Goal: Information Seeking & Learning: Learn about a topic

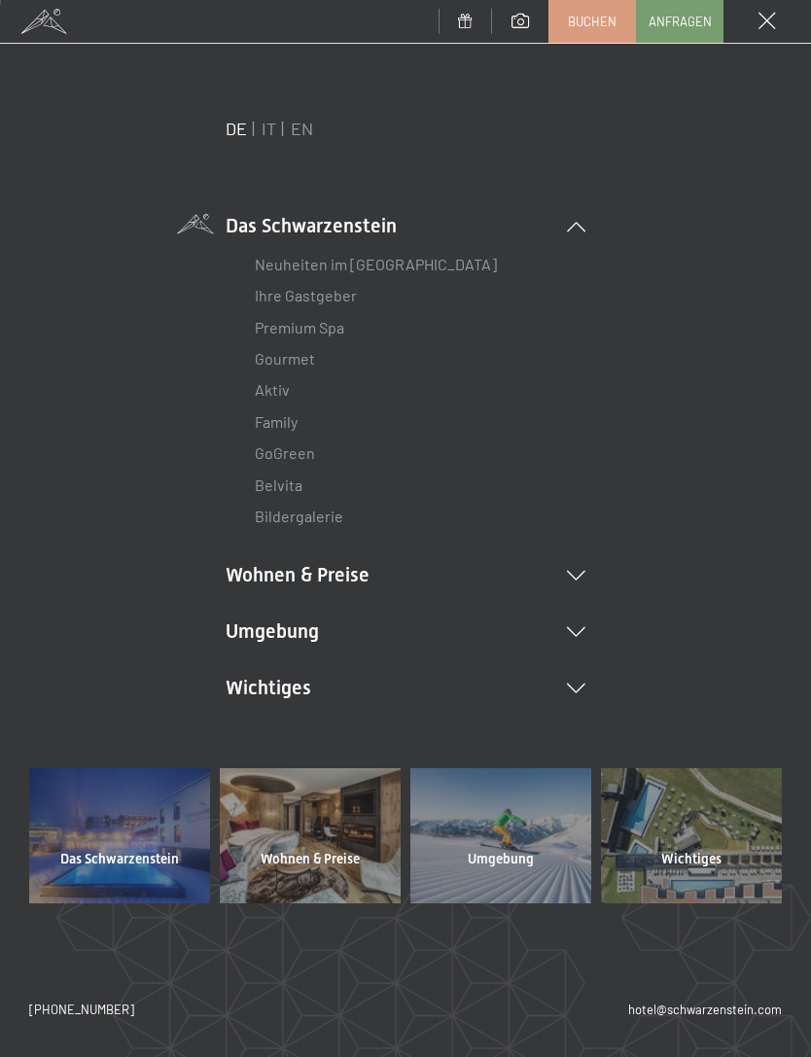
click at [321, 334] on link "Premium Spa" at bounding box center [299, 327] width 89 height 18
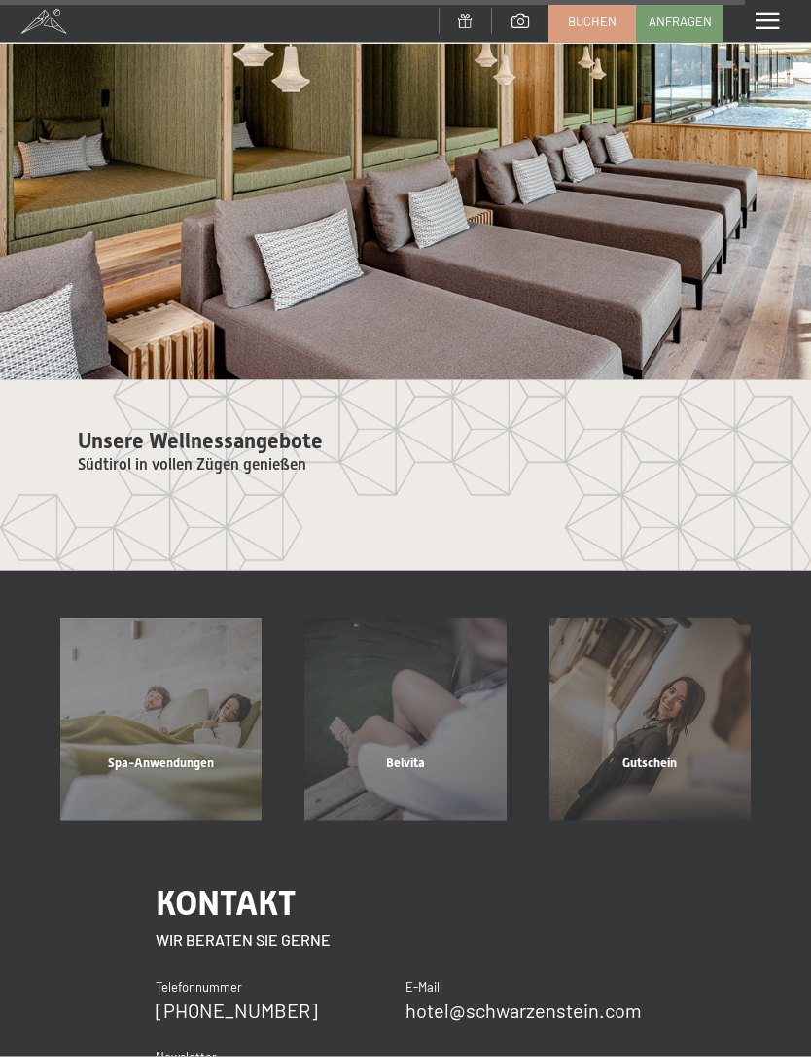
scroll to position [6856, 0]
click at [688, 754] on div "Gutschein" at bounding box center [650, 787] width 244 height 66
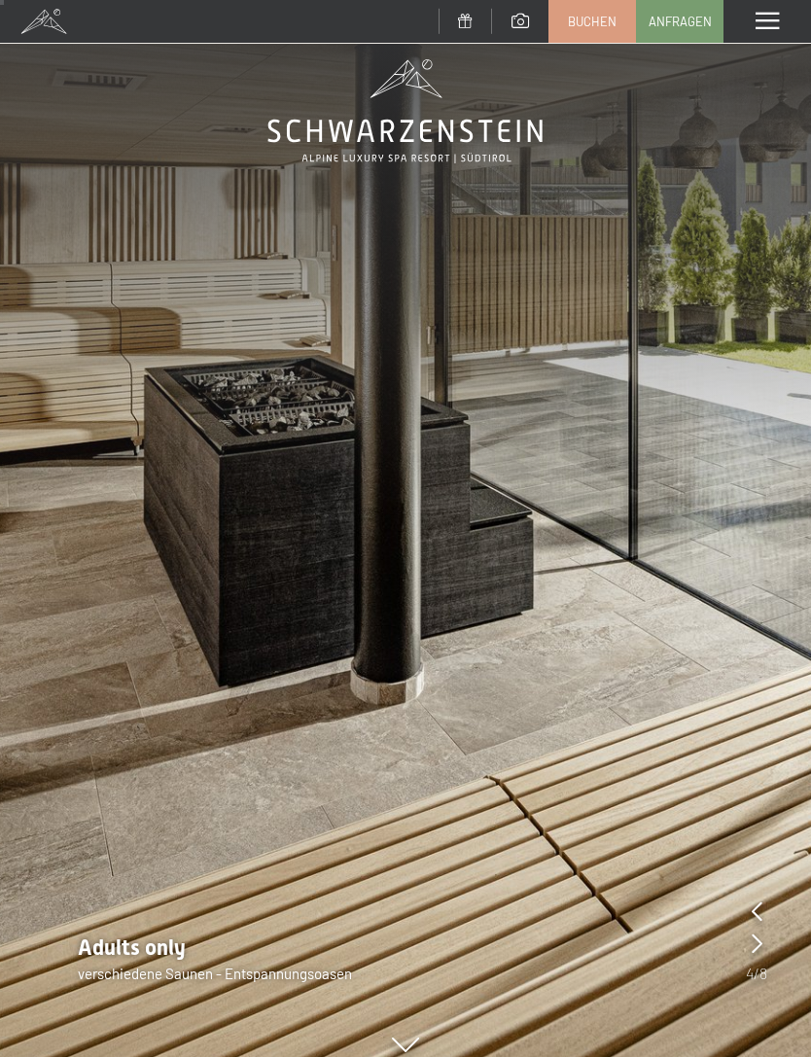
scroll to position [41, 0]
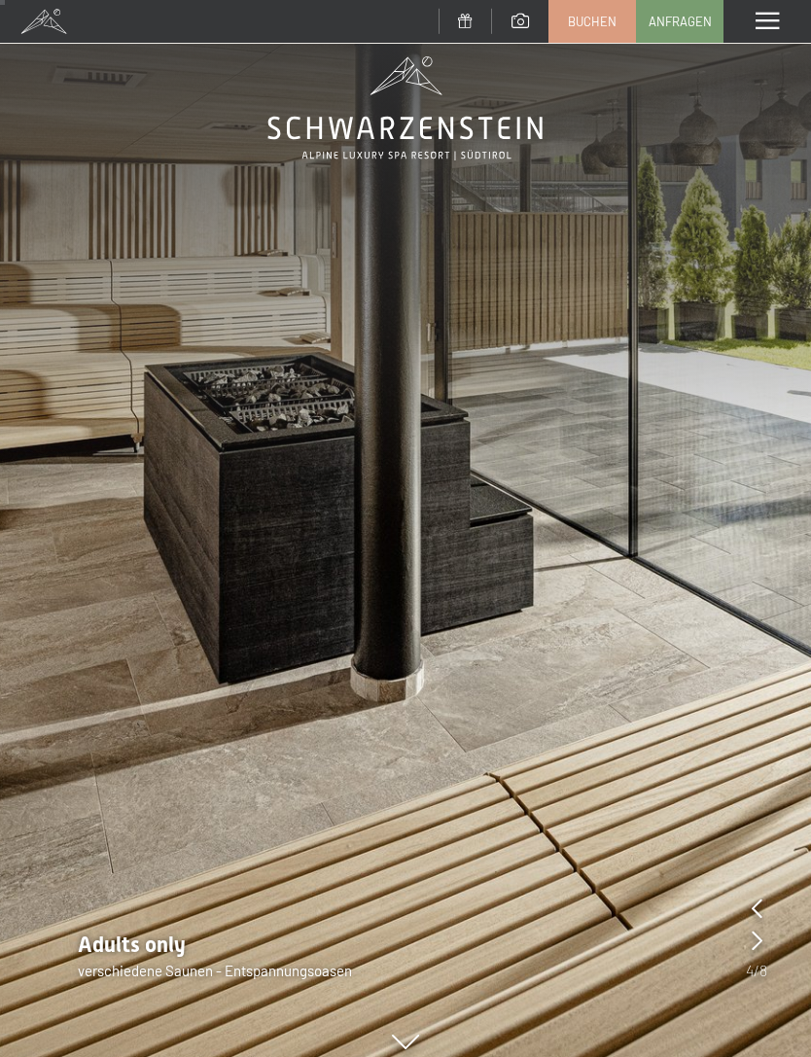
click at [774, 29] on span at bounding box center [766, 21] width 23 height 17
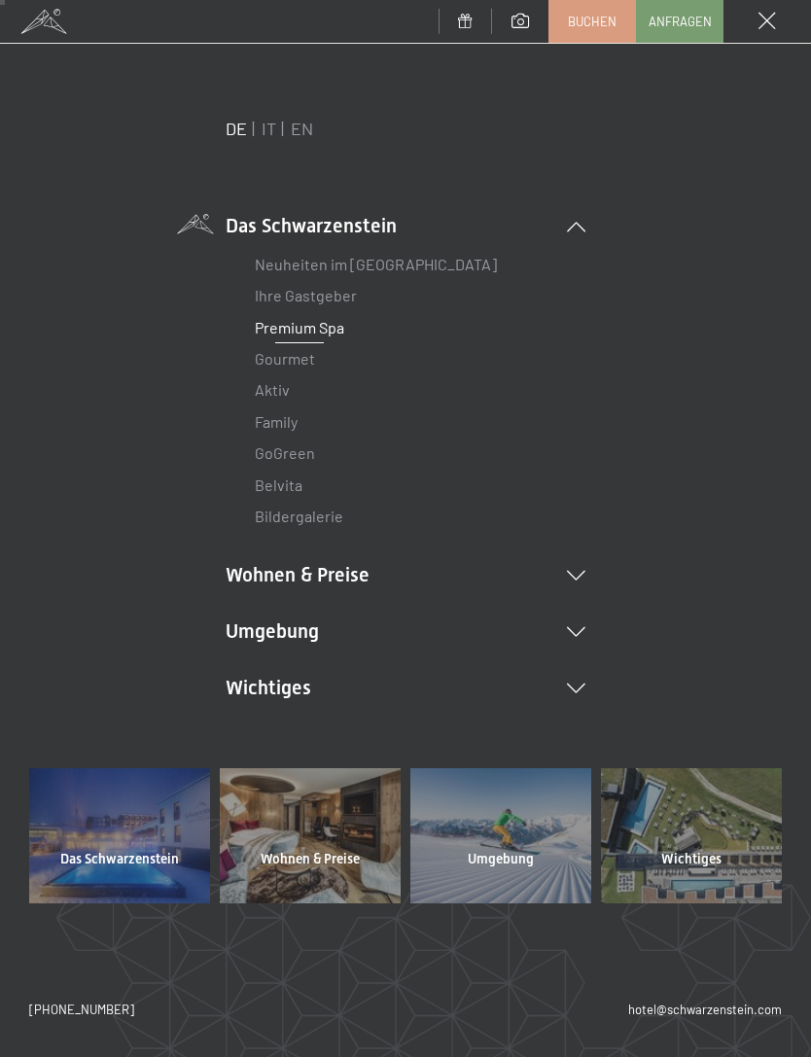
click at [324, 322] on link "Premium Spa" at bounding box center [299, 327] width 89 height 18
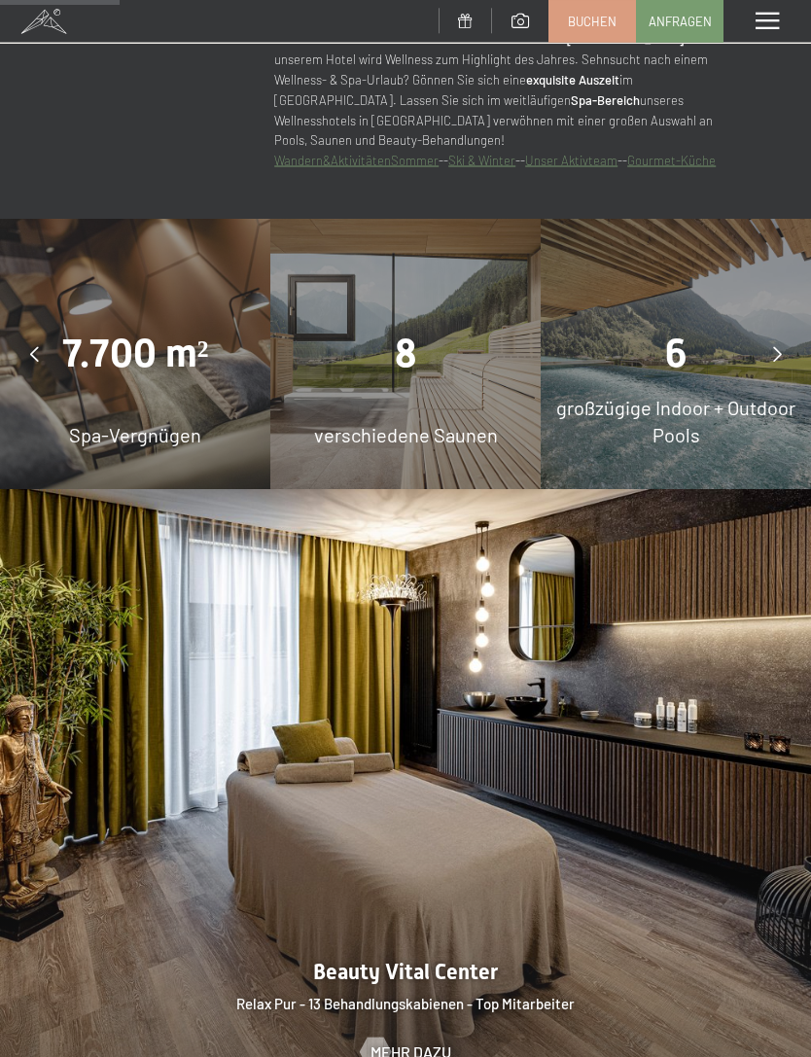
scroll to position [1316, 0]
click at [203, 334] on div "7.700 m²" at bounding box center [135, 354] width 270 height 54
click at [155, 331] on span "7.700 m²" at bounding box center [135, 354] width 147 height 46
click at [173, 331] on span "7.700 m²" at bounding box center [135, 354] width 147 height 46
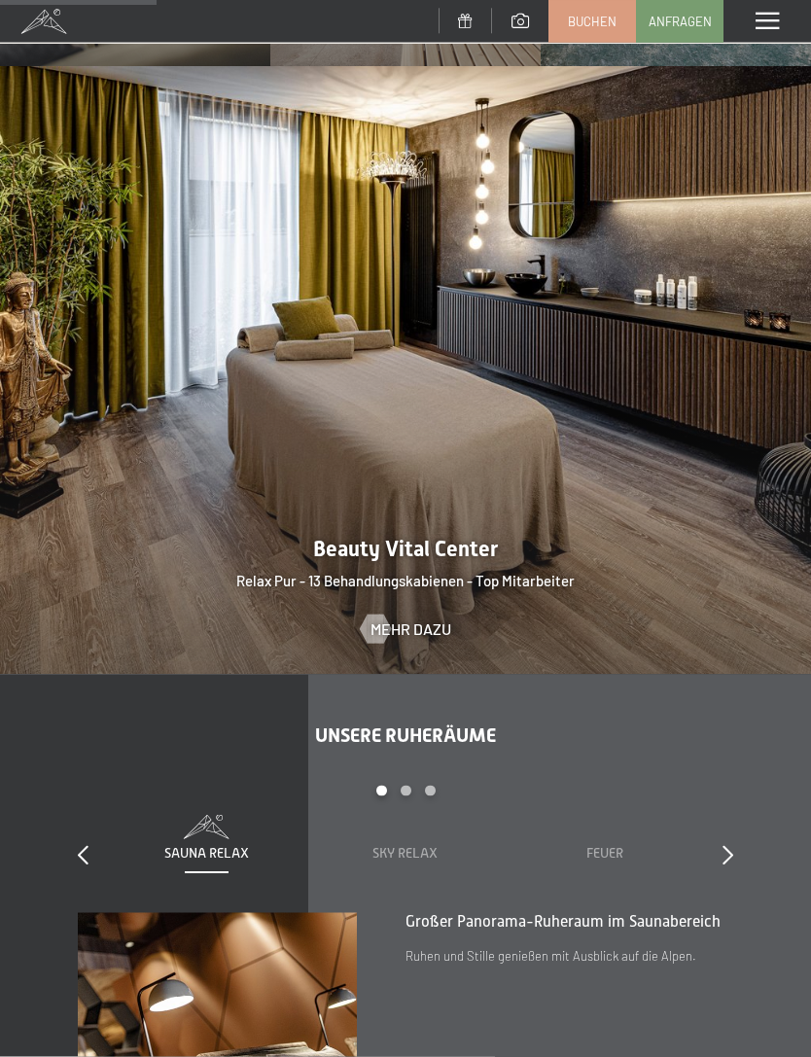
scroll to position [1807, 0]
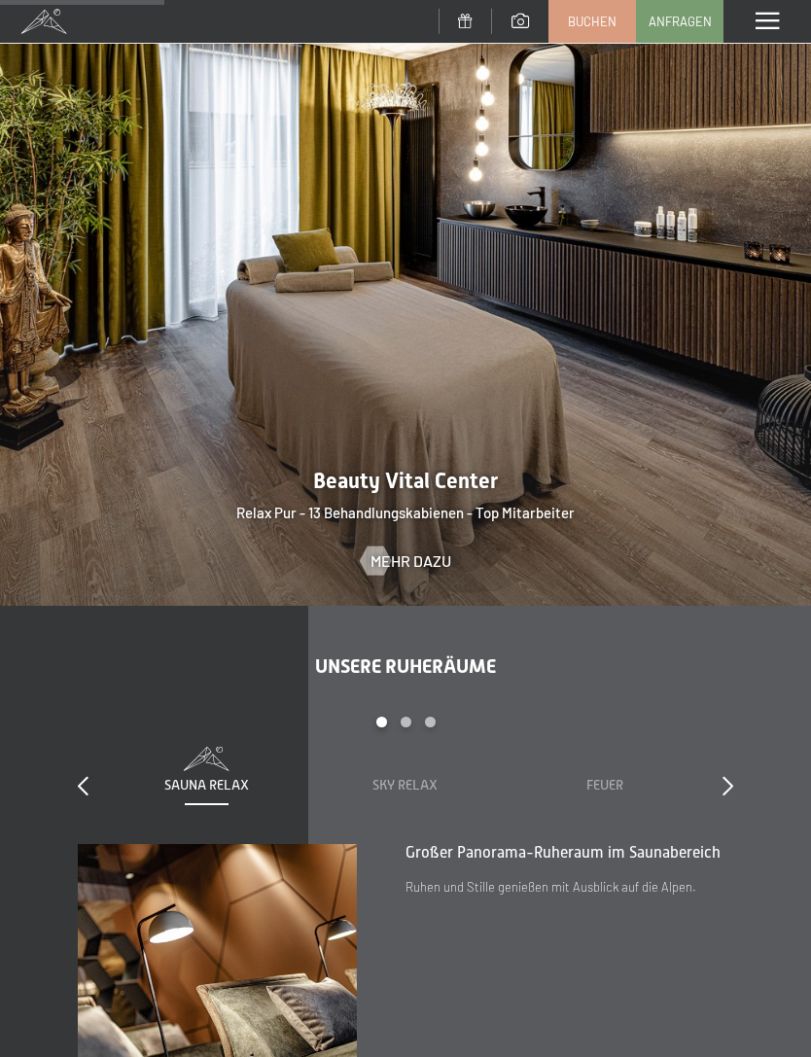
click at [625, 363] on div at bounding box center [405, 302] width 811 height 609
click at [423, 550] on span "Mehr dazu" at bounding box center [410, 560] width 81 height 21
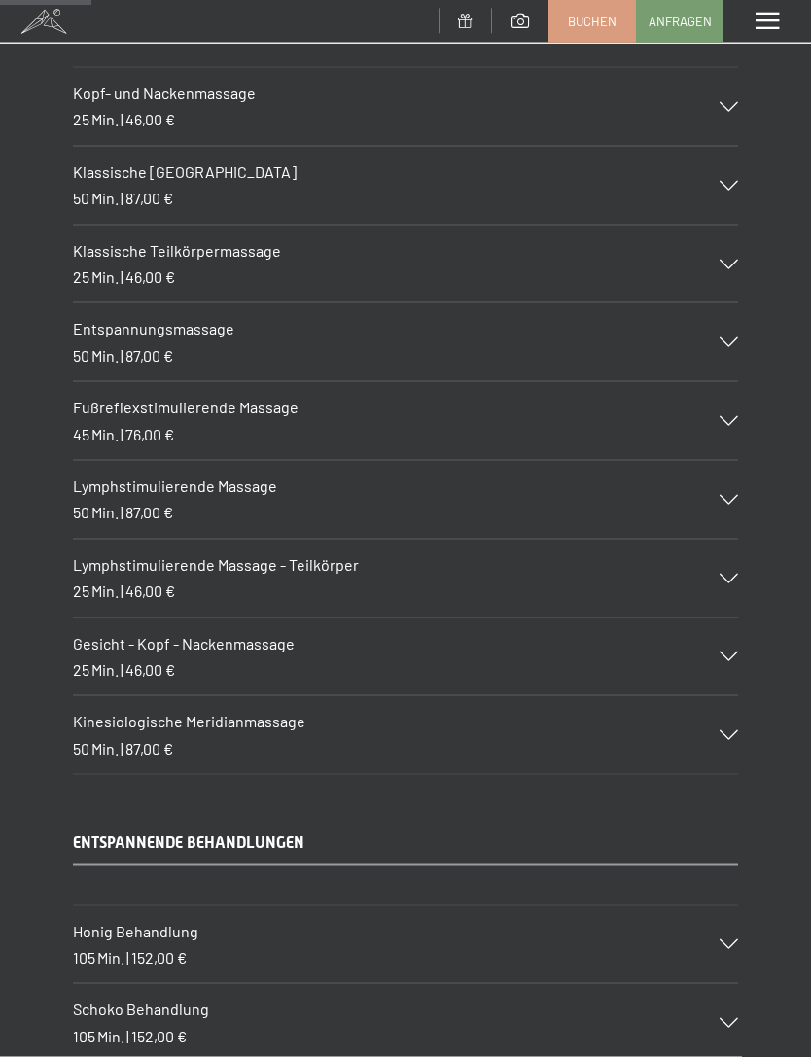
scroll to position [1662, 0]
click at [736, 259] on icon at bounding box center [728, 264] width 18 height 10
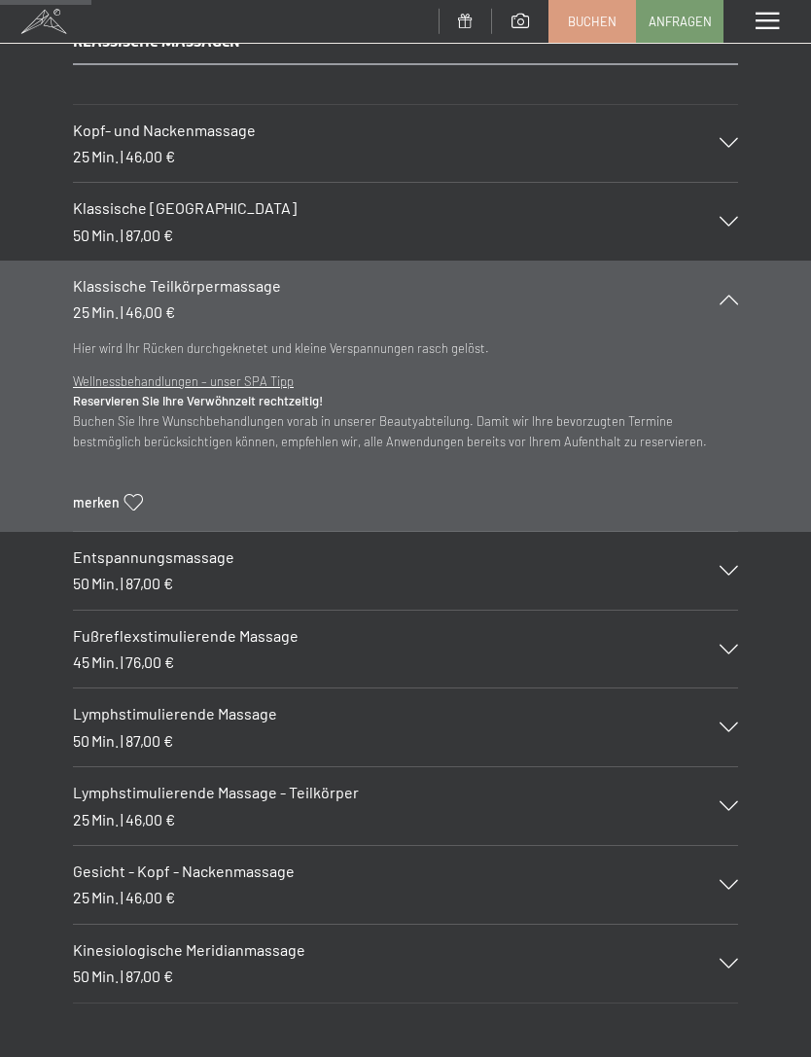
click at [733, 298] on div "Klassische Teilkörpermassage 25 Min. | 46,00 €" at bounding box center [405, 300] width 665 height 78
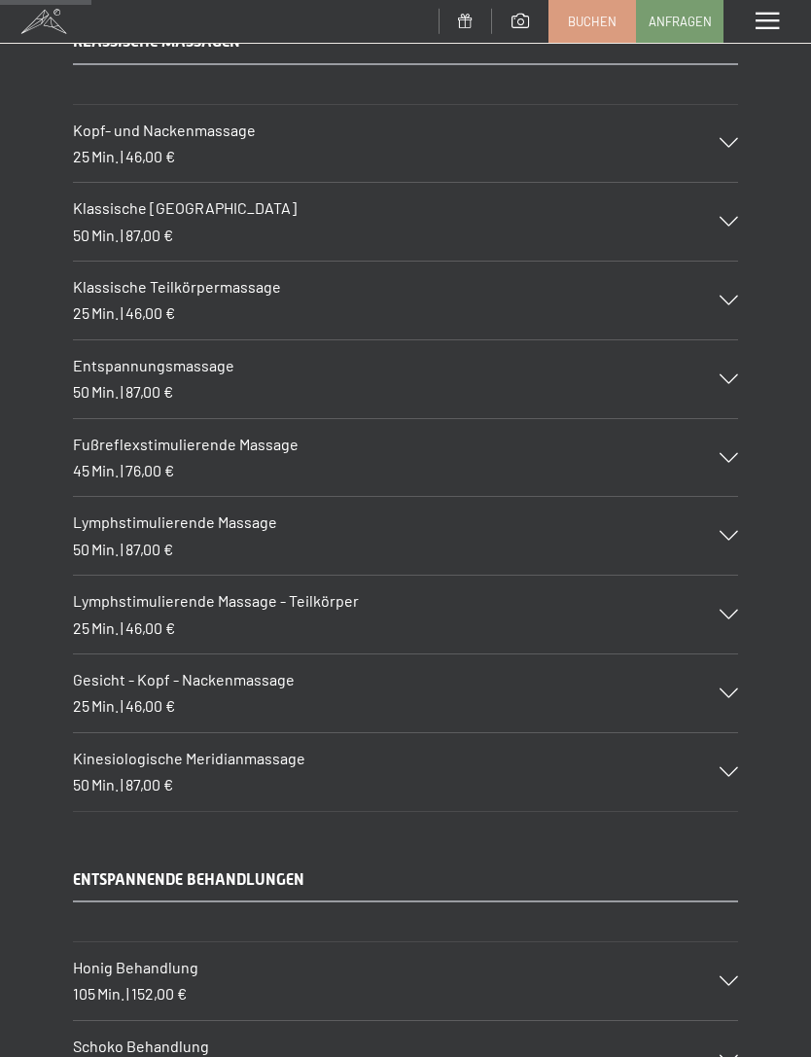
click at [716, 380] on div "Entspannungsmassage 50 Min. | 87,00 €" at bounding box center [405, 379] width 665 height 78
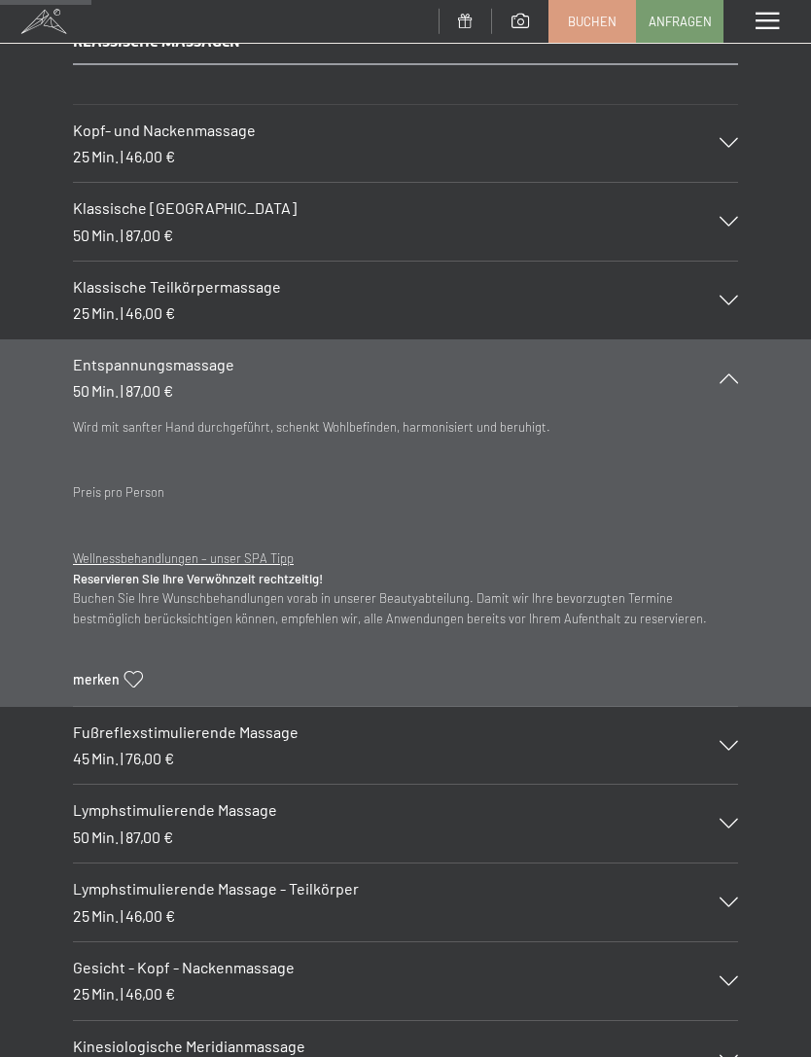
click at [726, 378] on div "Entspannungsmassage 50 Min. | 87,00 €" at bounding box center [405, 378] width 665 height 78
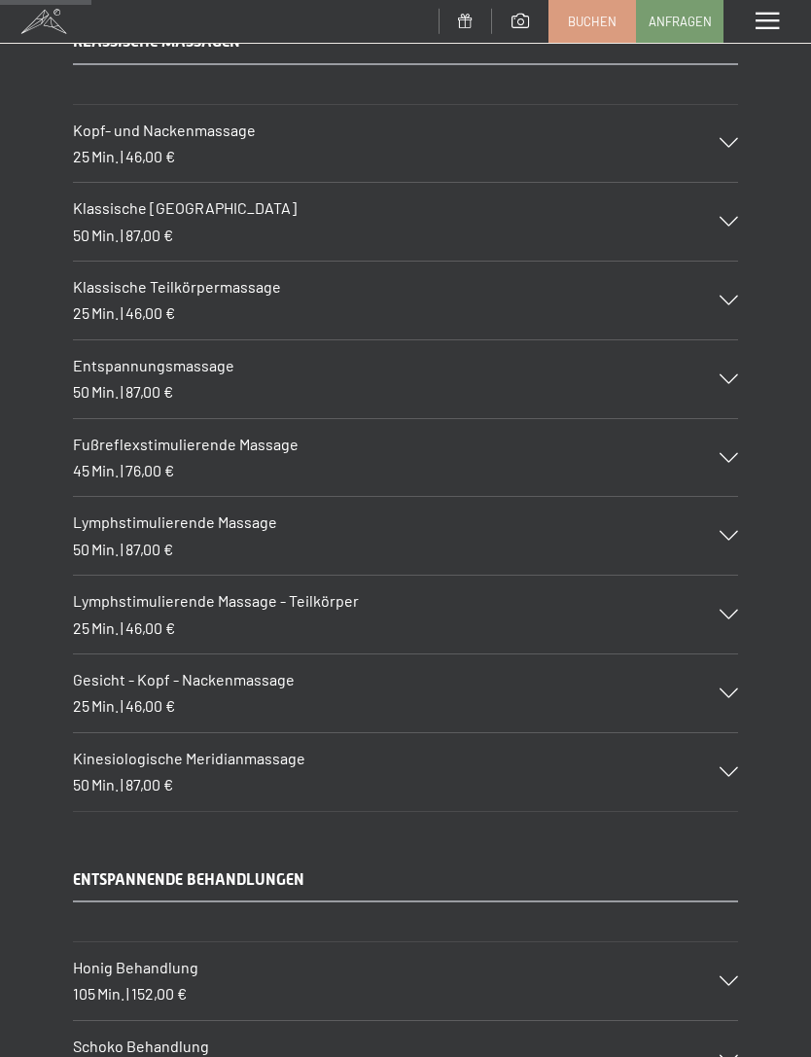
click at [724, 531] on icon at bounding box center [728, 536] width 18 height 10
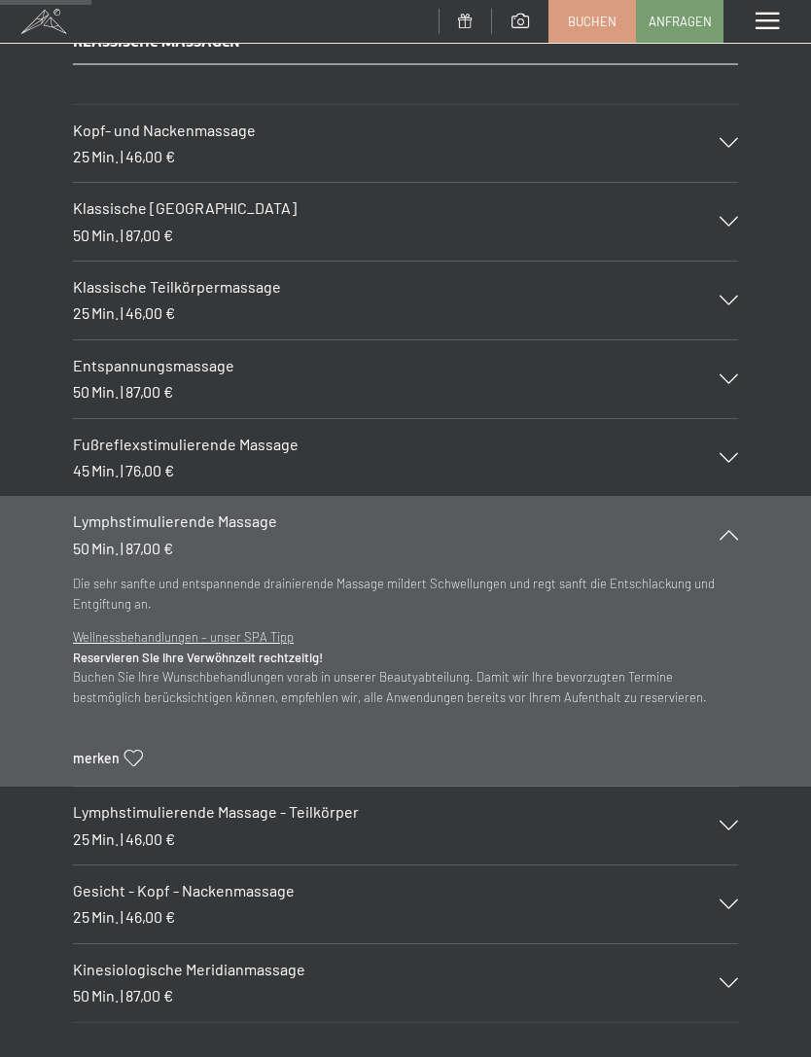
click at [724, 530] on icon at bounding box center [728, 535] width 18 height 10
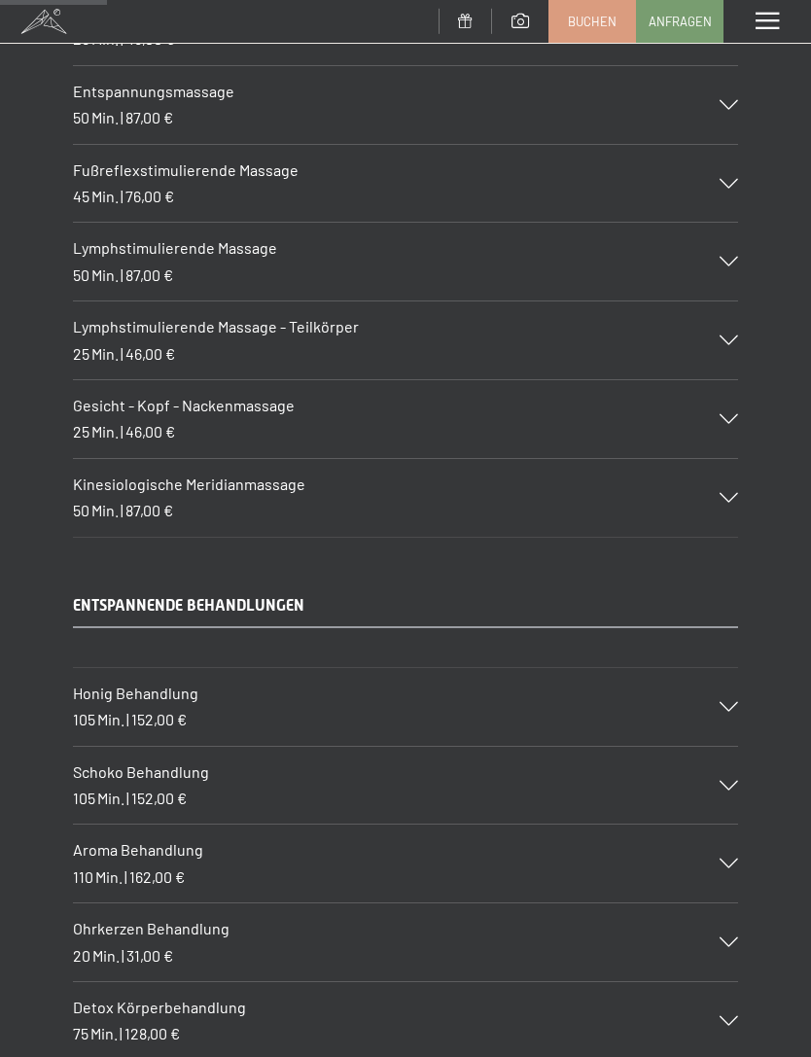
scroll to position [1969, 0]
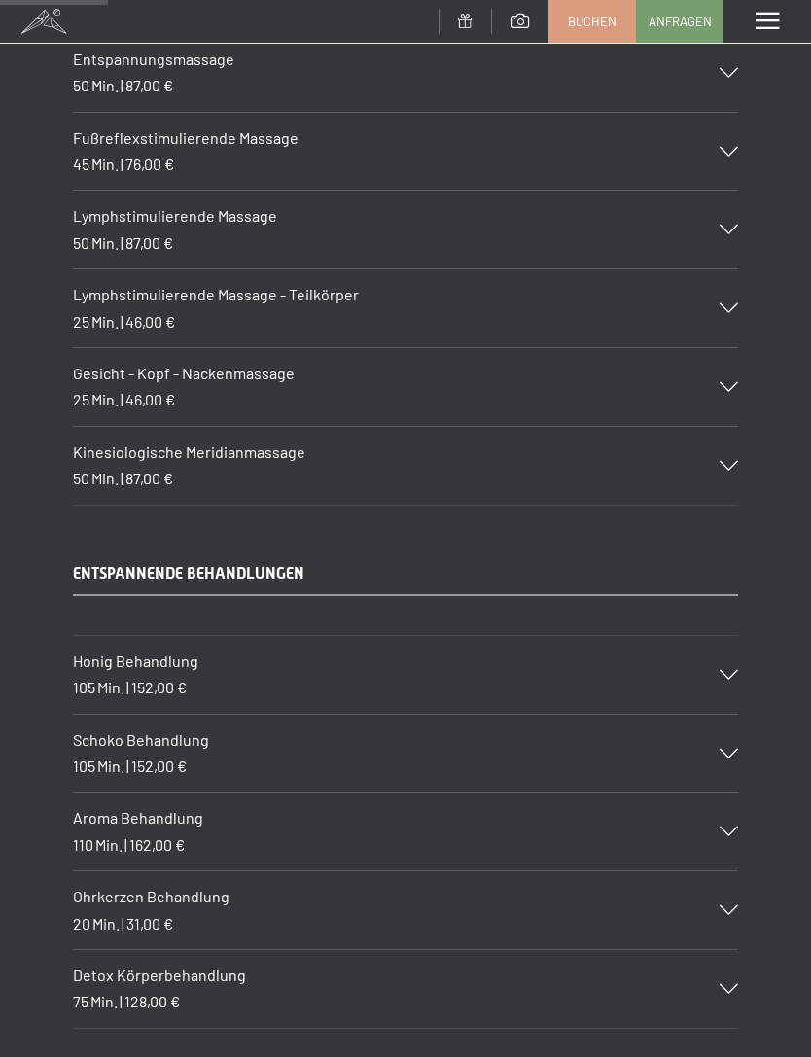
click at [728, 465] on div "Kinesiologische Meridianmassage 50 Min. | 87,00 €" at bounding box center [405, 466] width 665 height 78
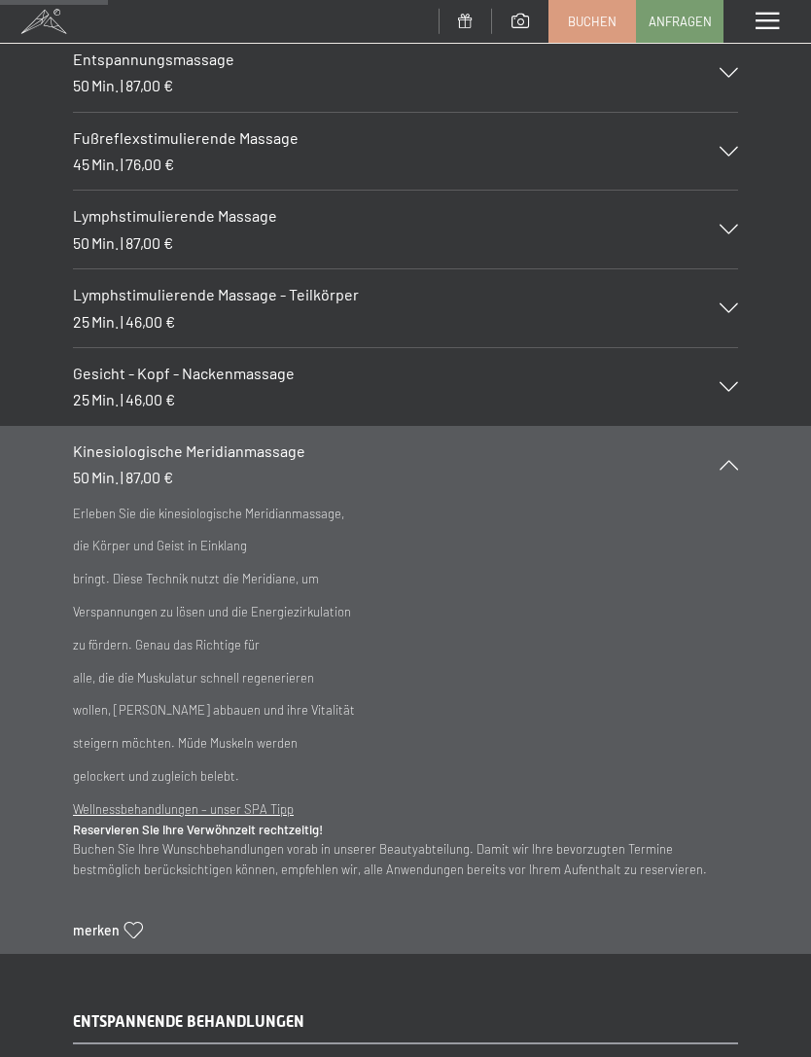
click at [718, 458] on div "Kinesiologische Meridianmassage 50 Min. | 87,00 €" at bounding box center [405, 465] width 665 height 78
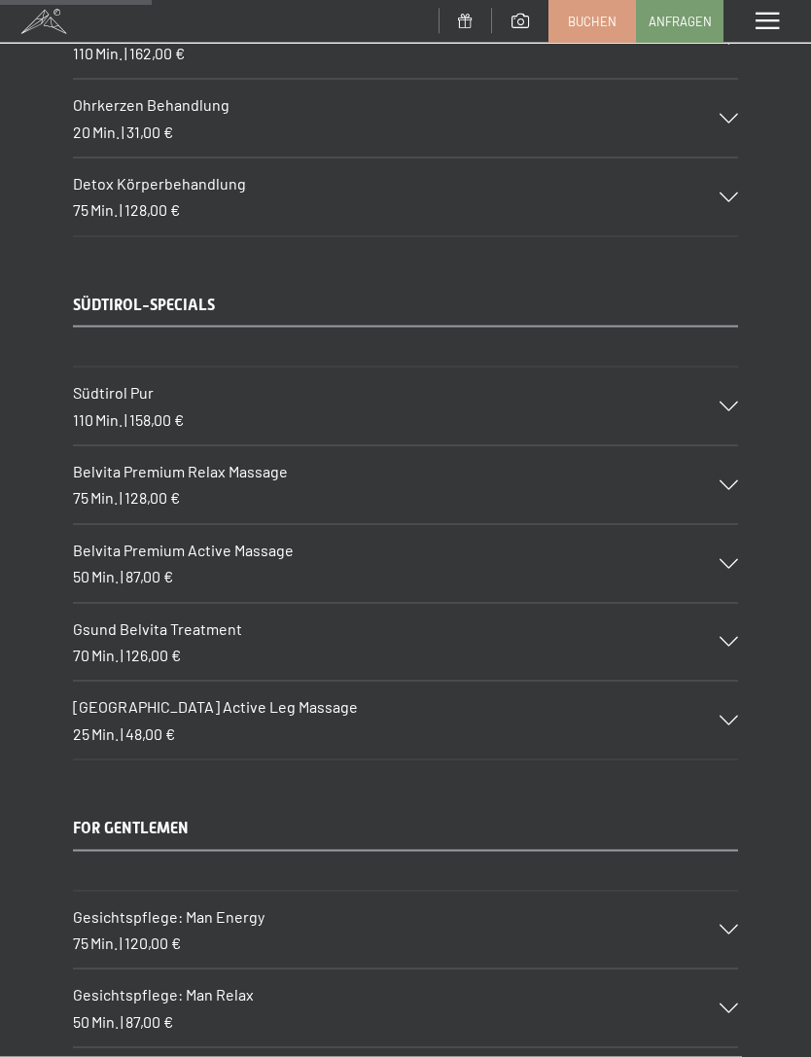
scroll to position [2761, 0]
click at [733, 555] on div "Belvita Premium Active Massage 50 Min. | 87,00 €" at bounding box center [405, 563] width 665 height 78
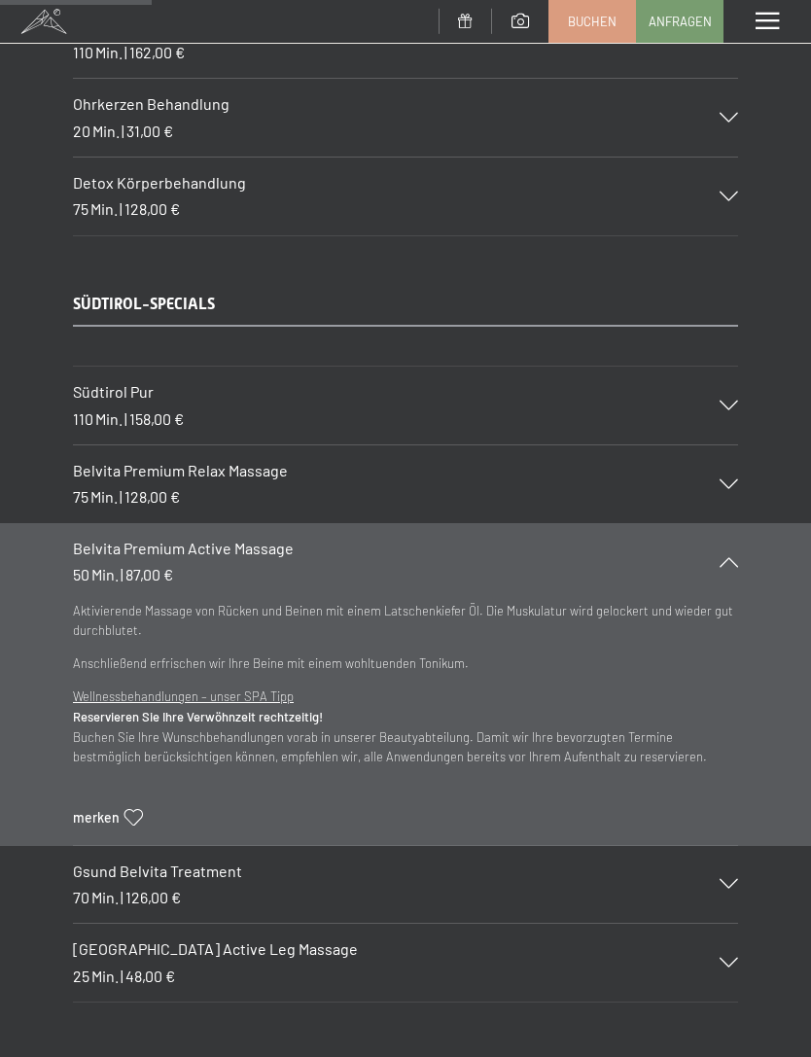
click at [706, 557] on div at bounding box center [716, 562] width 43 height 10
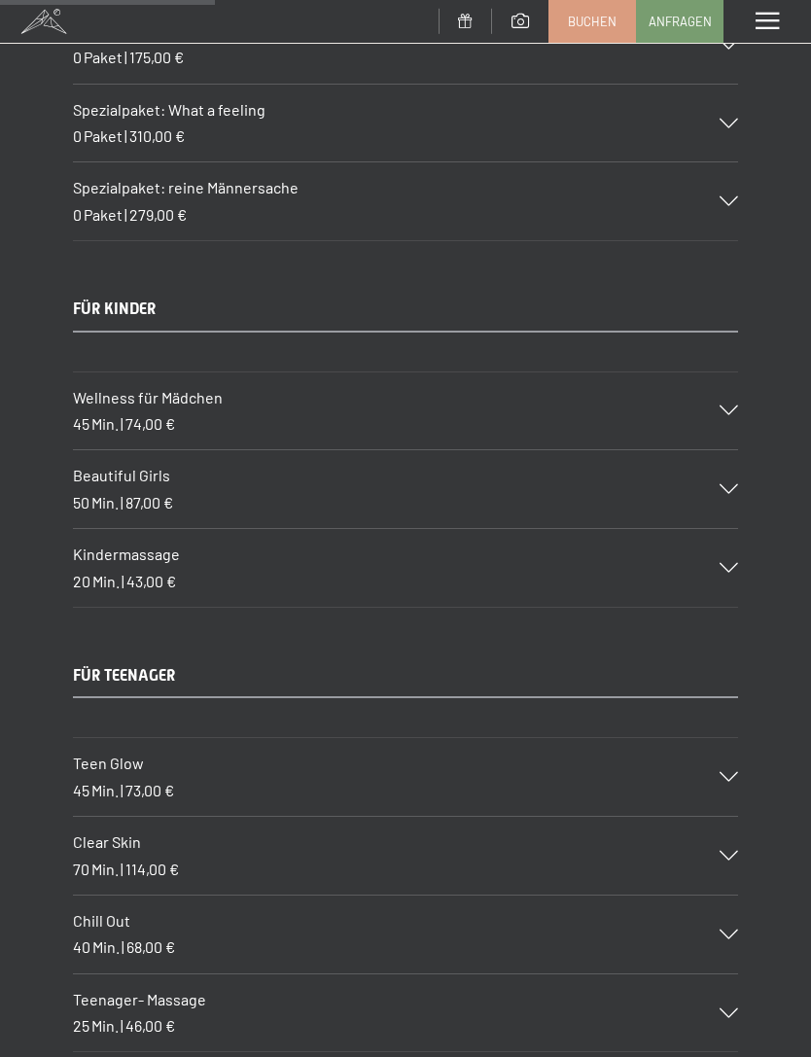
scroll to position [3909, 0]
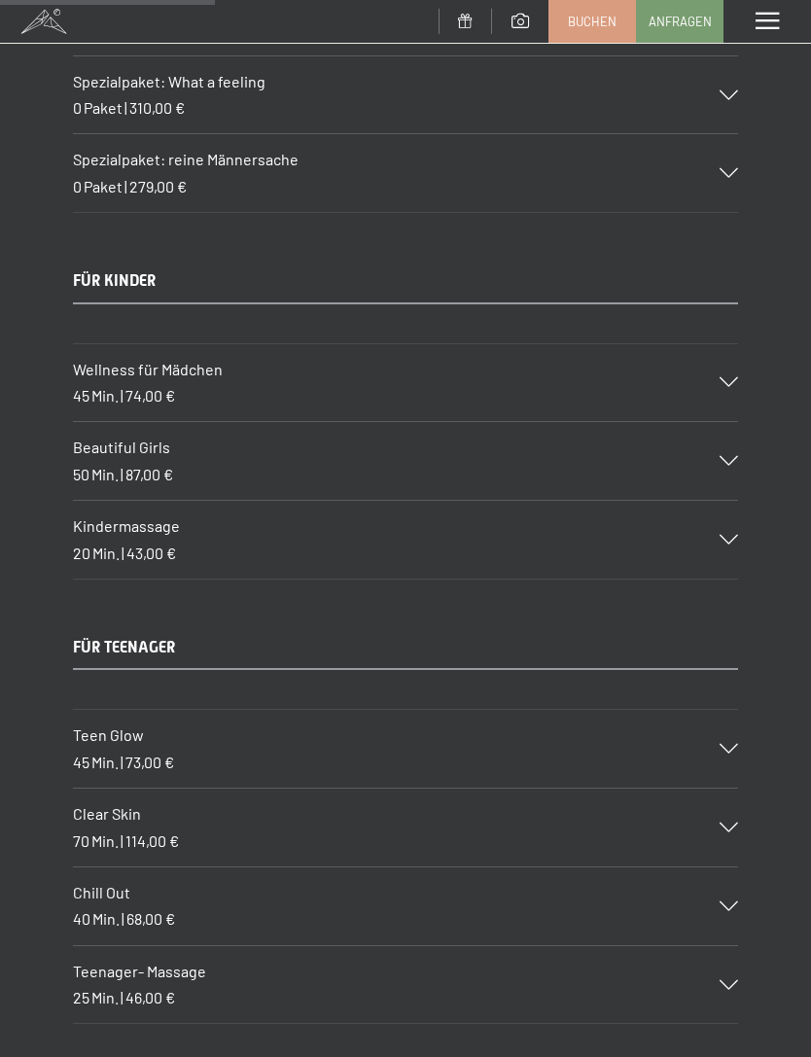
click at [735, 377] on icon at bounding box center [728, 382] width 18 height 10
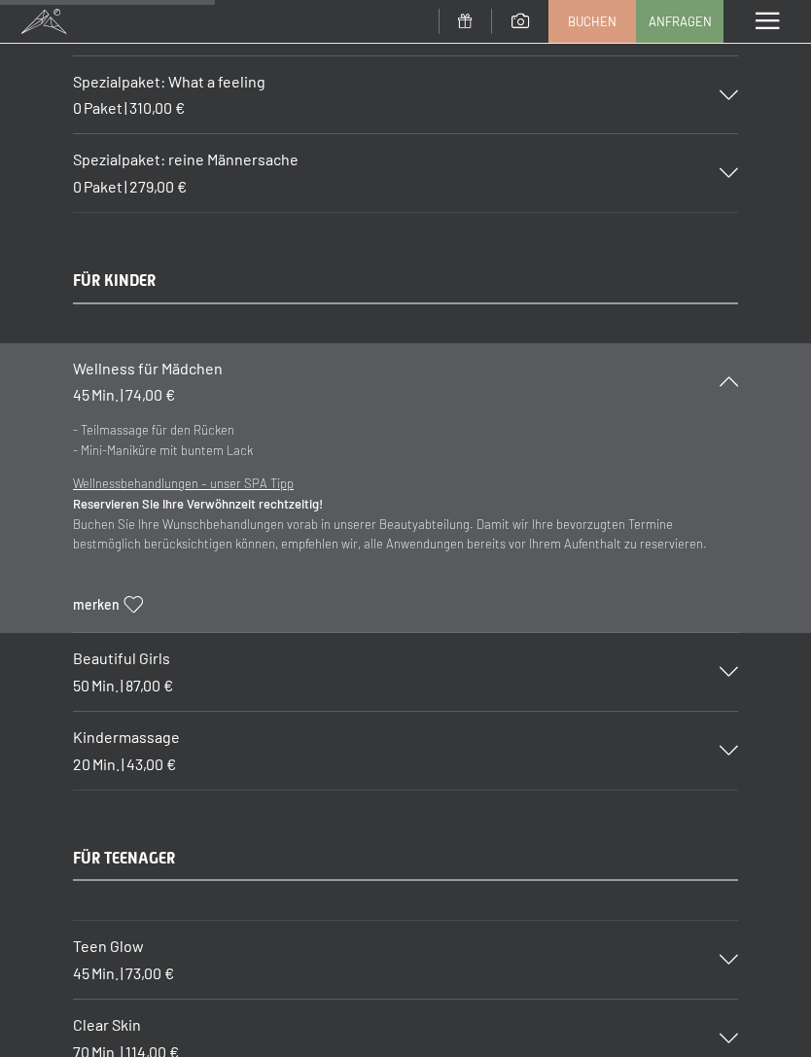
click at [731, 652] on div "Beautiful Girls 50 Min. | 87,00 €" at bounding box center [405, 672] width 665 height 78
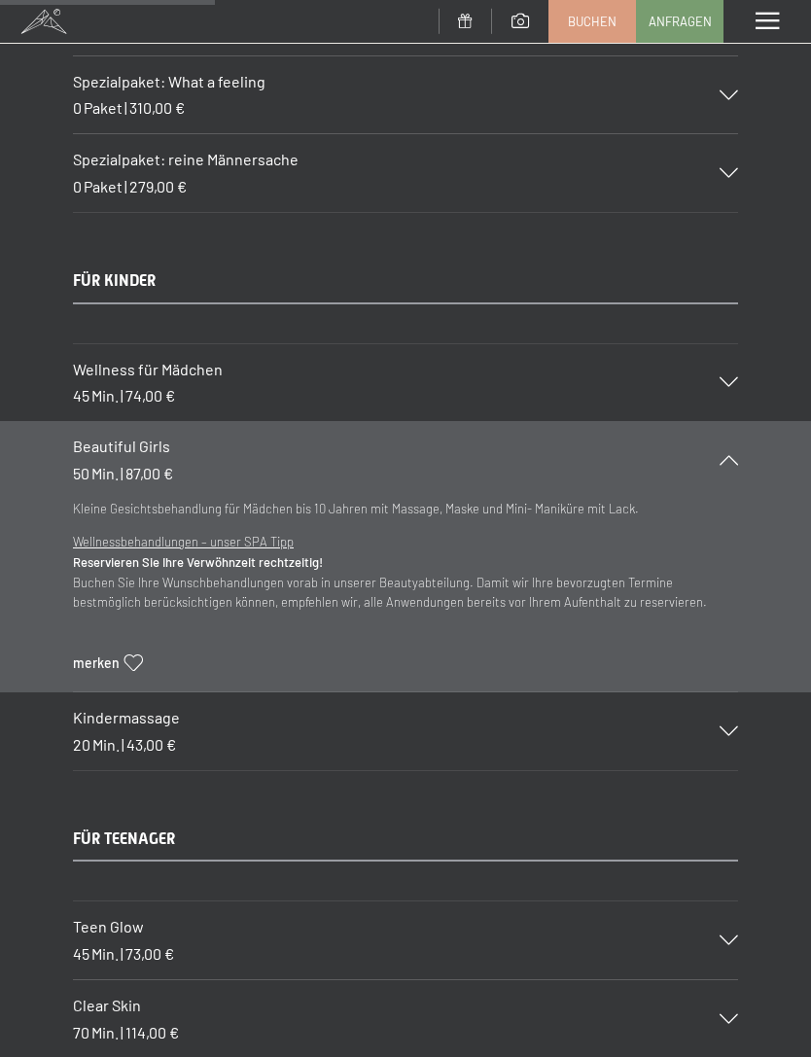
click at [729, 726] on icon at bounding box center [728, 731] width 18 height 10
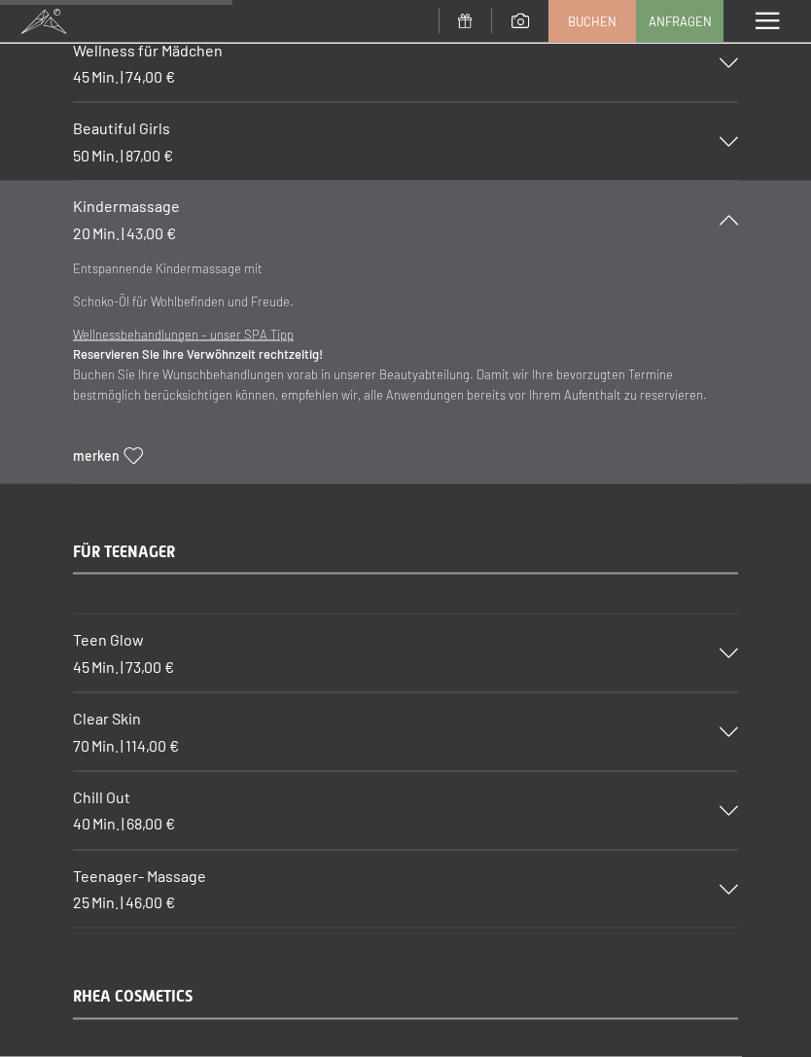
scroll to position [4321, 0]
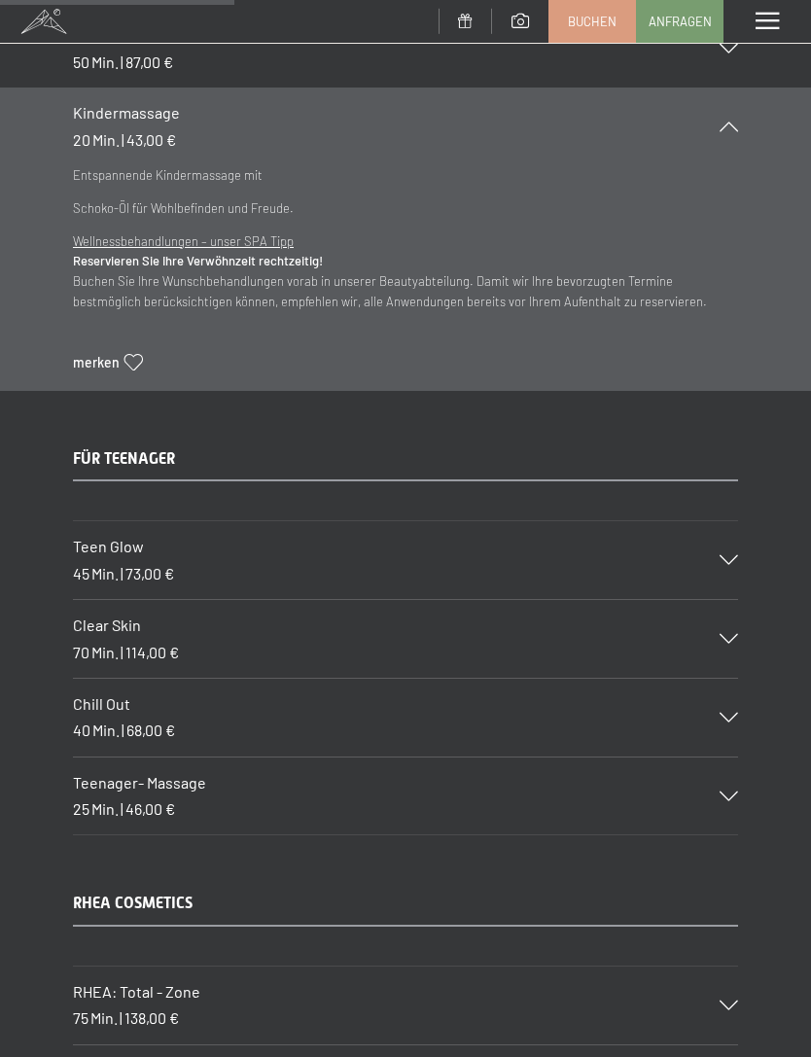
click at [730, 540] on div "Teen Glow 45 Min. | 73,00 €" at bounding box center [405, 560] width 665 height 78
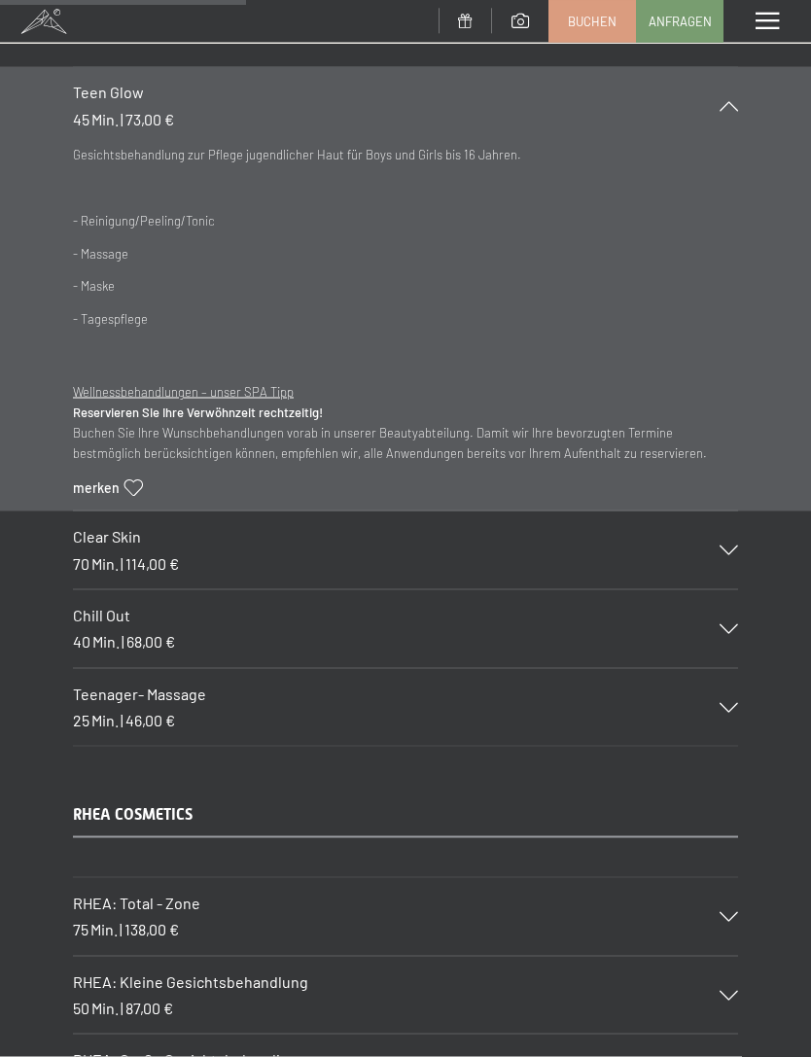
scroll to position [4581, 0]
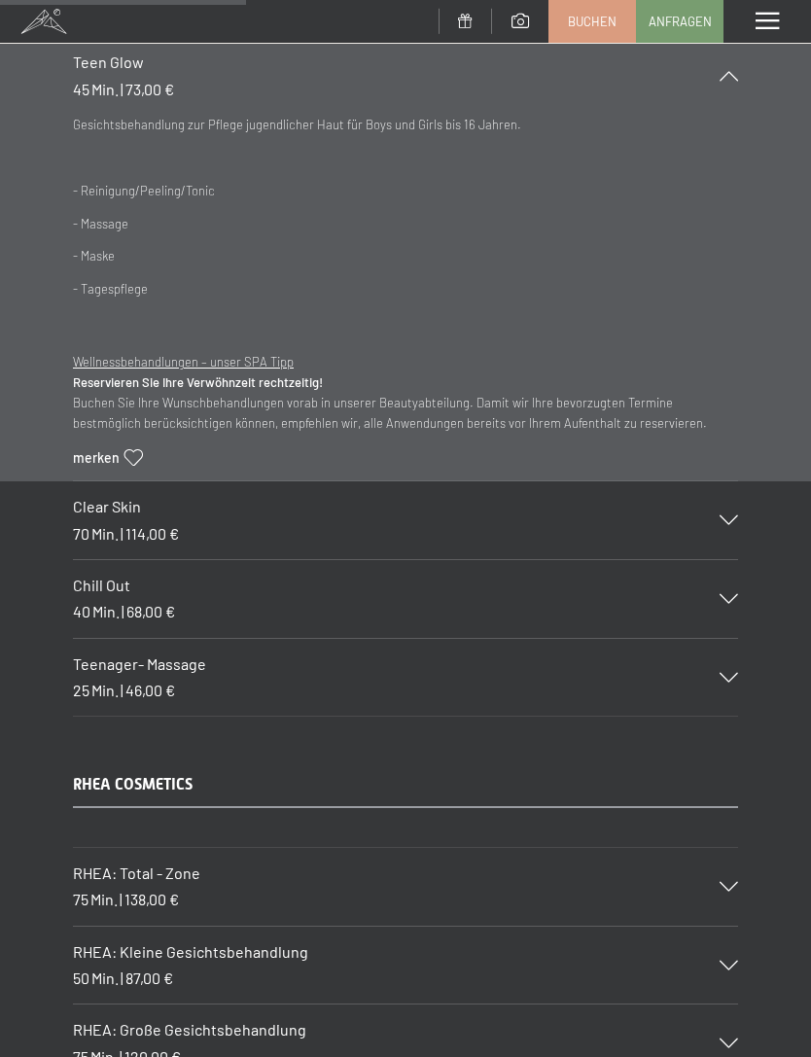
click at [729, 515] on icon at bounding box center [728, 520] width 18 height 10
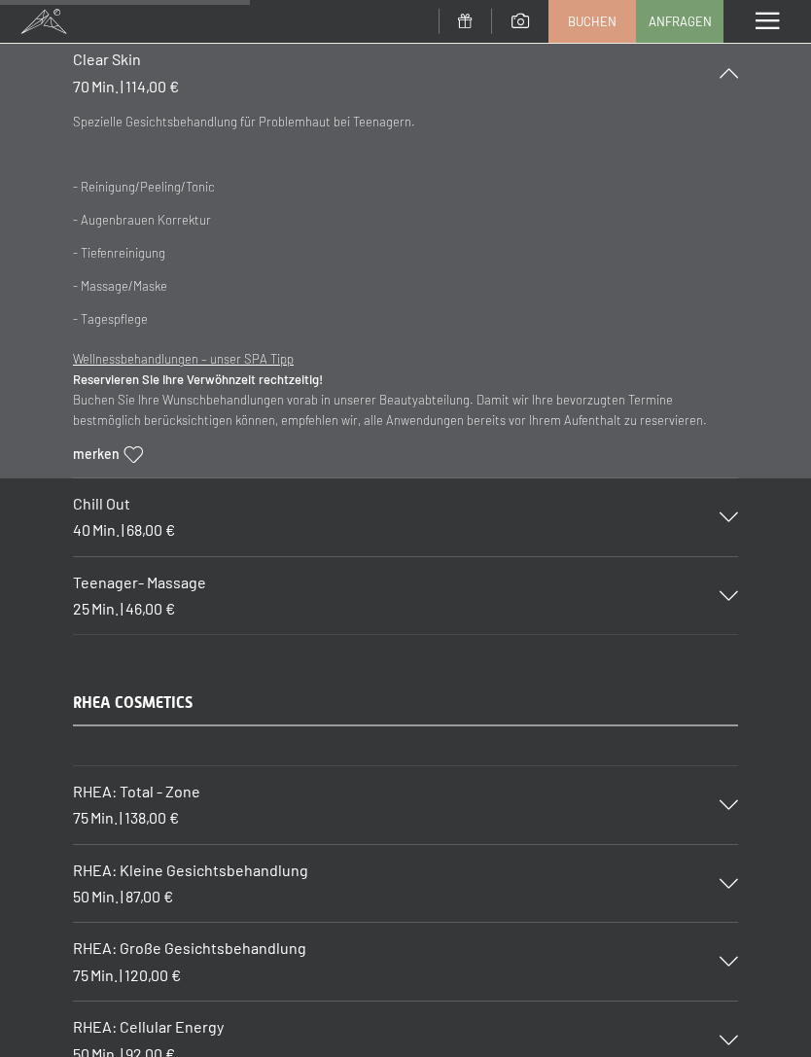
scroll to position [4664, 0]
click at [721, 510] on icon at bounding box center [728, 515] width 18 height 10
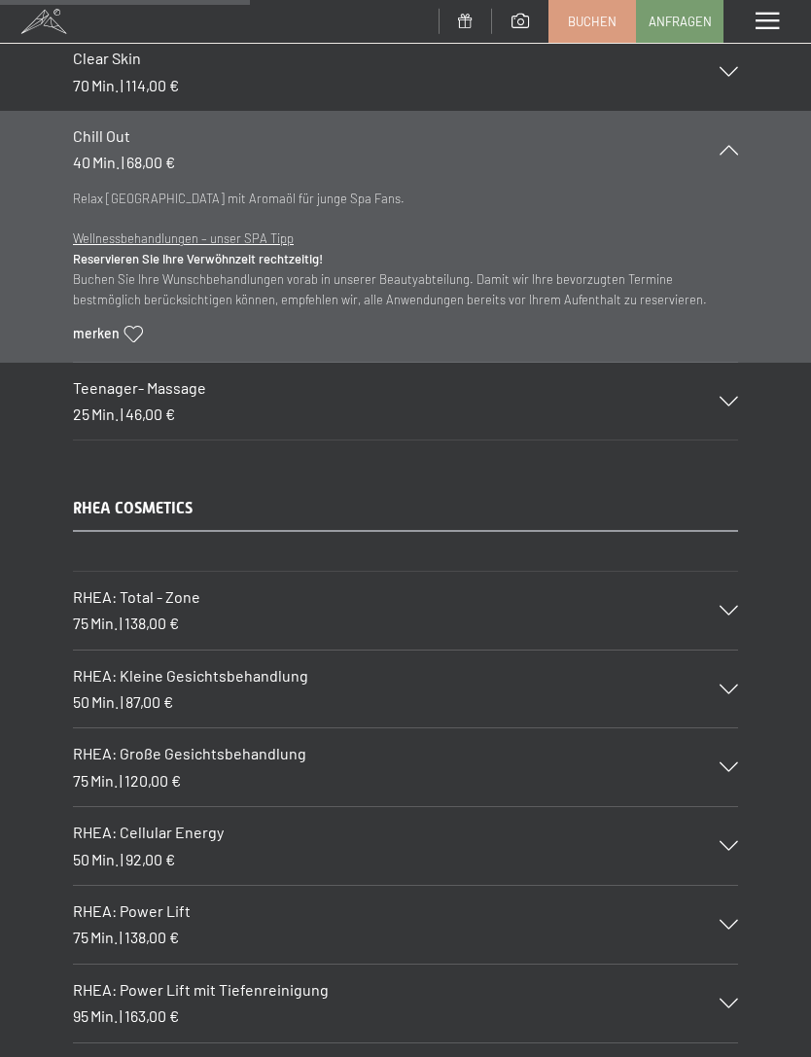
click at [736, 397] on icon at bounding box center [728, 402] width 18 height 10
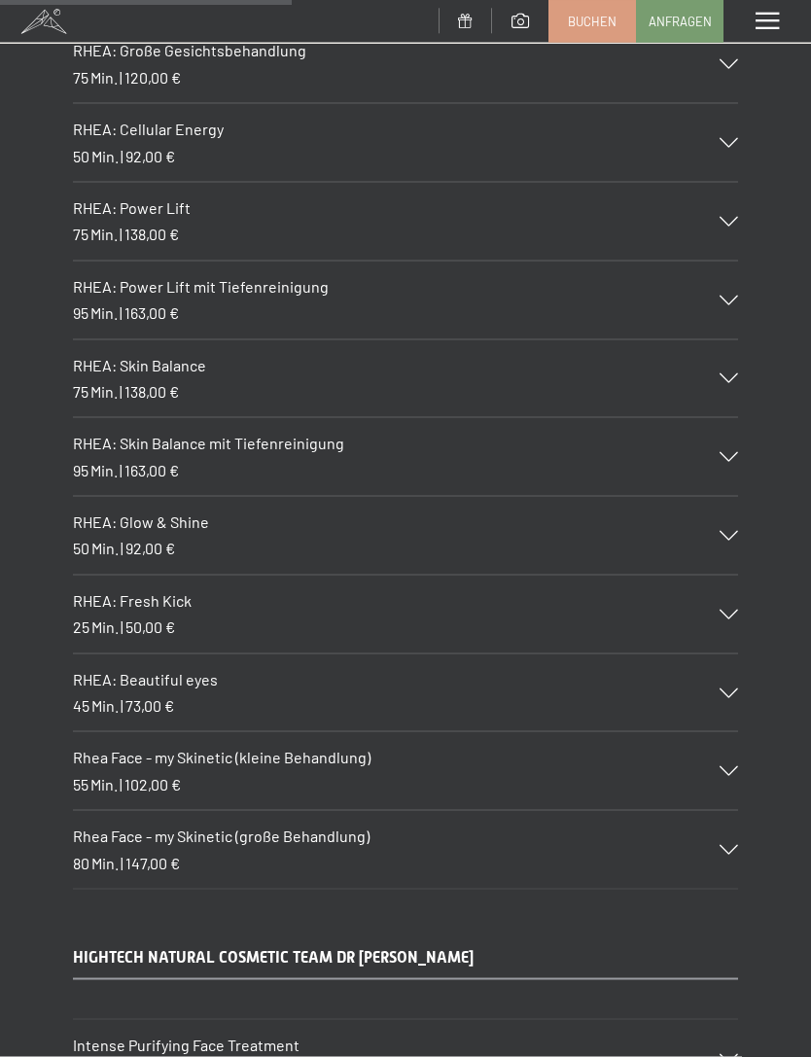
scroll to position [5368, 0]
click at [738, 609] on icon at bounding box center [728, 614] width 18 height 10
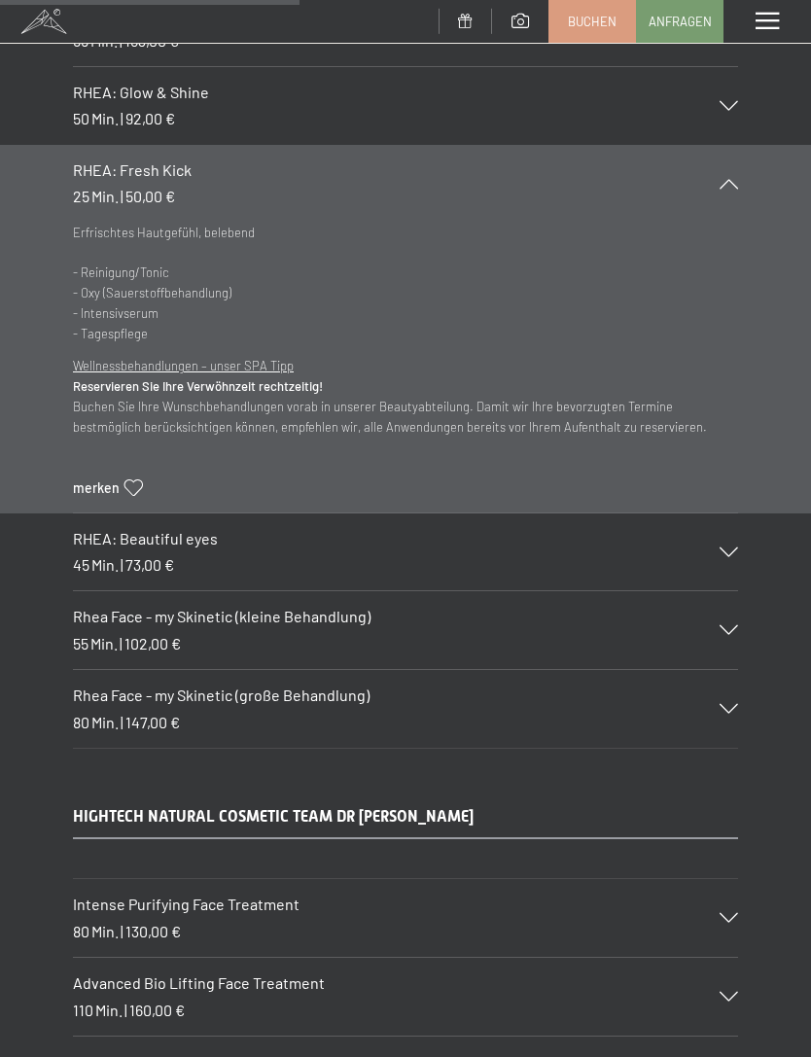
scroll to position [5648, 0]
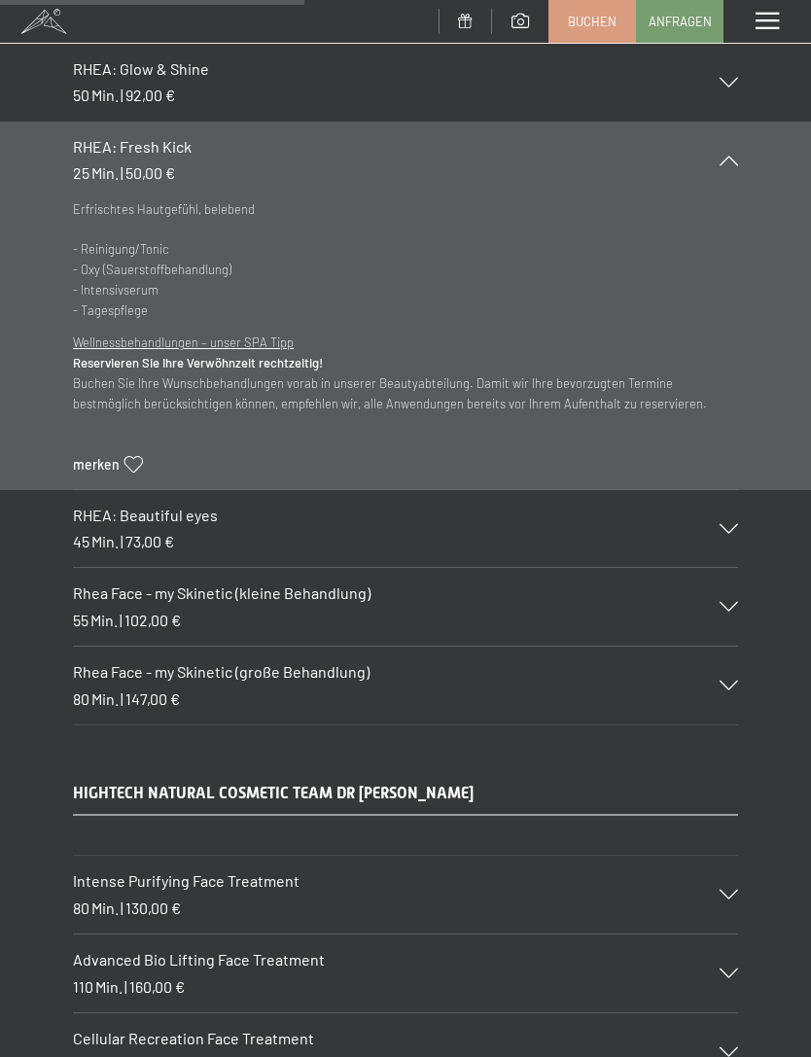
click at [732, 524] on icon at bounding box center [728, 529] width 18 height 10
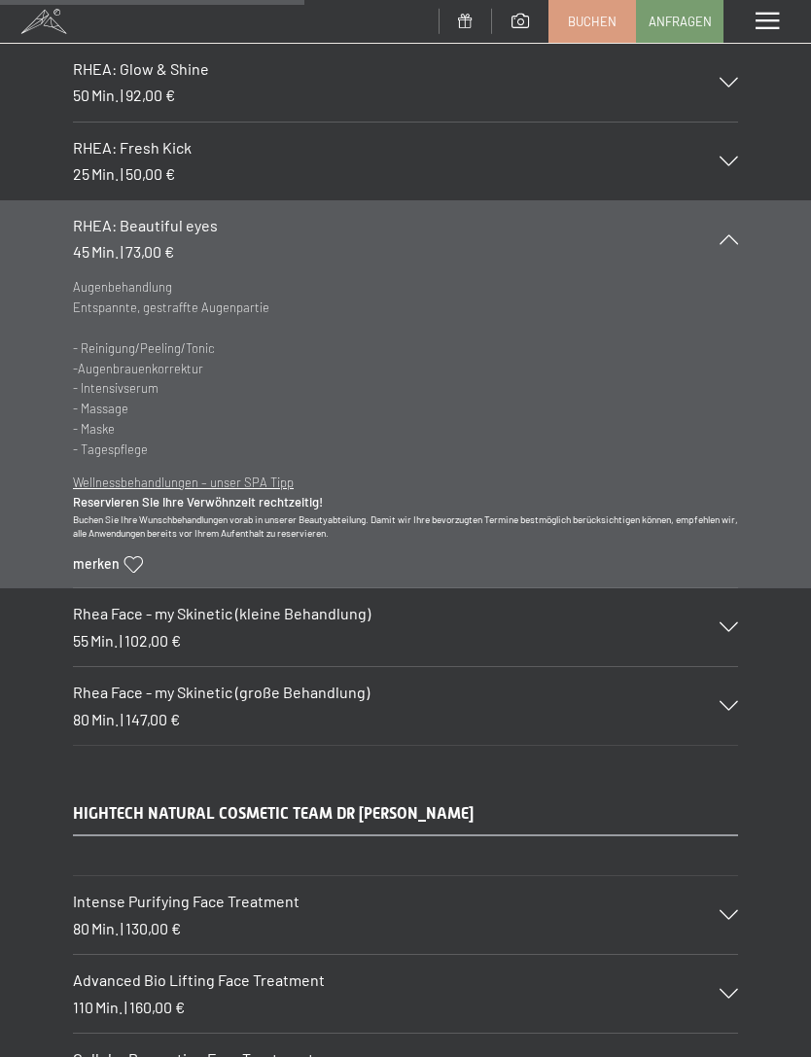
click at [781, 525] on section "RHEA: Beautiful eyes 45 Min. | 73,00 € Augenbehandlung Entspannte, gestraffte A…" at bounding box center [405, 394] width 811 height 389
click at [736, 622] on icon at bounding box center [728, 627] width 18 height 10
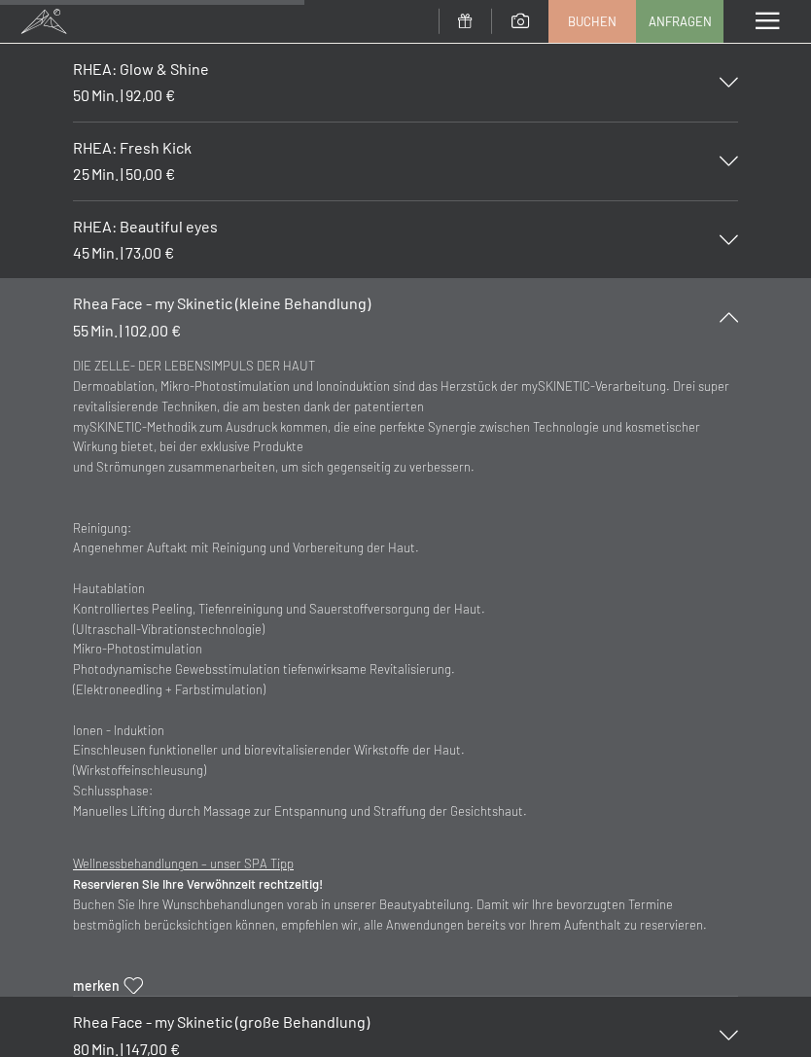
click at [735, 278] on div "Rhea Face - my Skinetic (kleine Behandlung) 55 Min. | 102,00 €" at bounding box center [405, 317] width 665 height 78
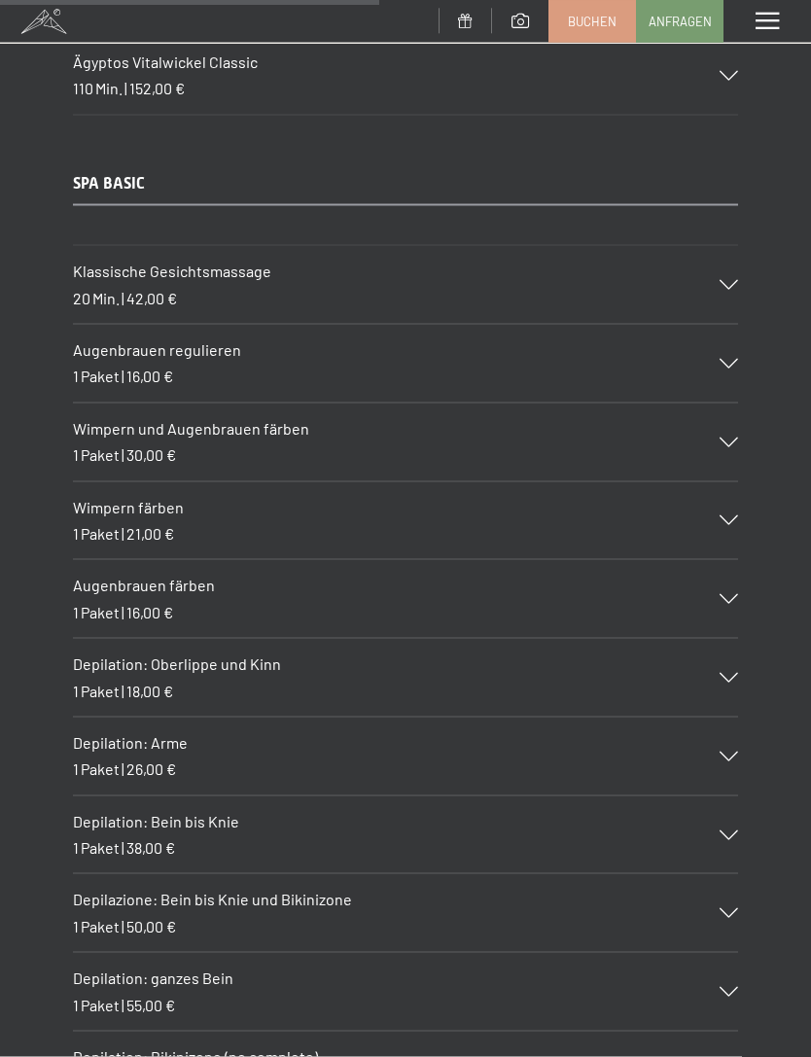
scroll to position [6946, 0]
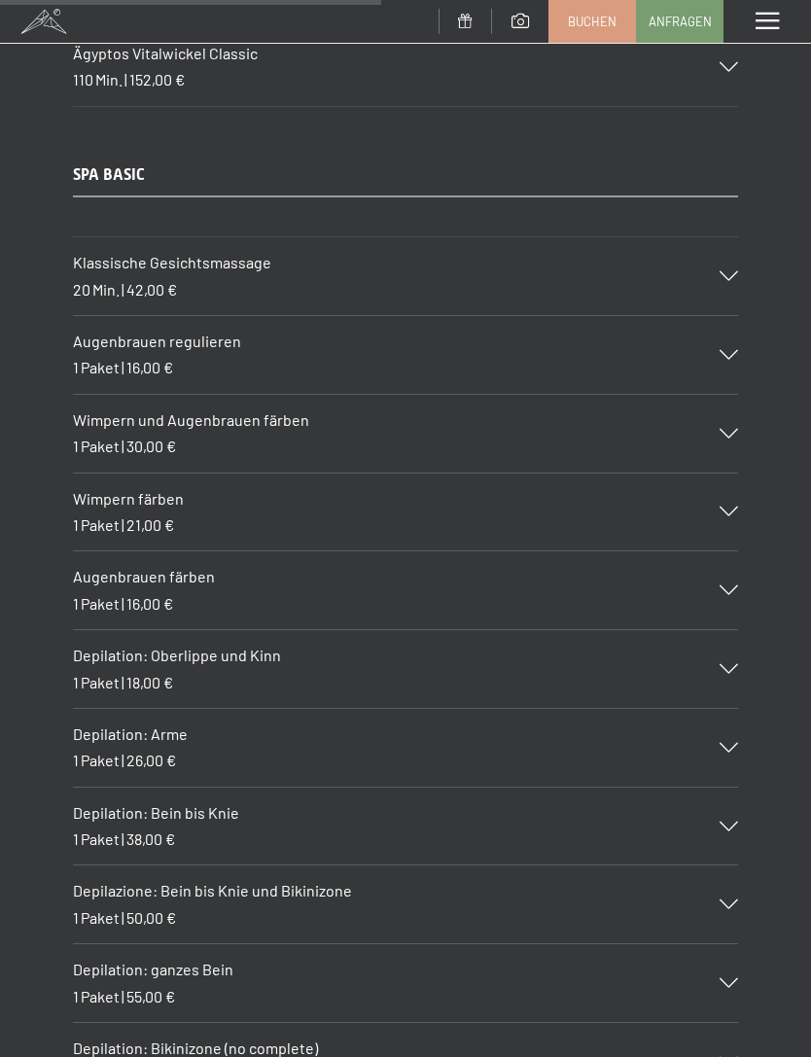
click at [736, 316] on div "Augenbrauen regulieren 1 Paket | 16,00 €" at bounding box center [405, 355] width 665 height 78
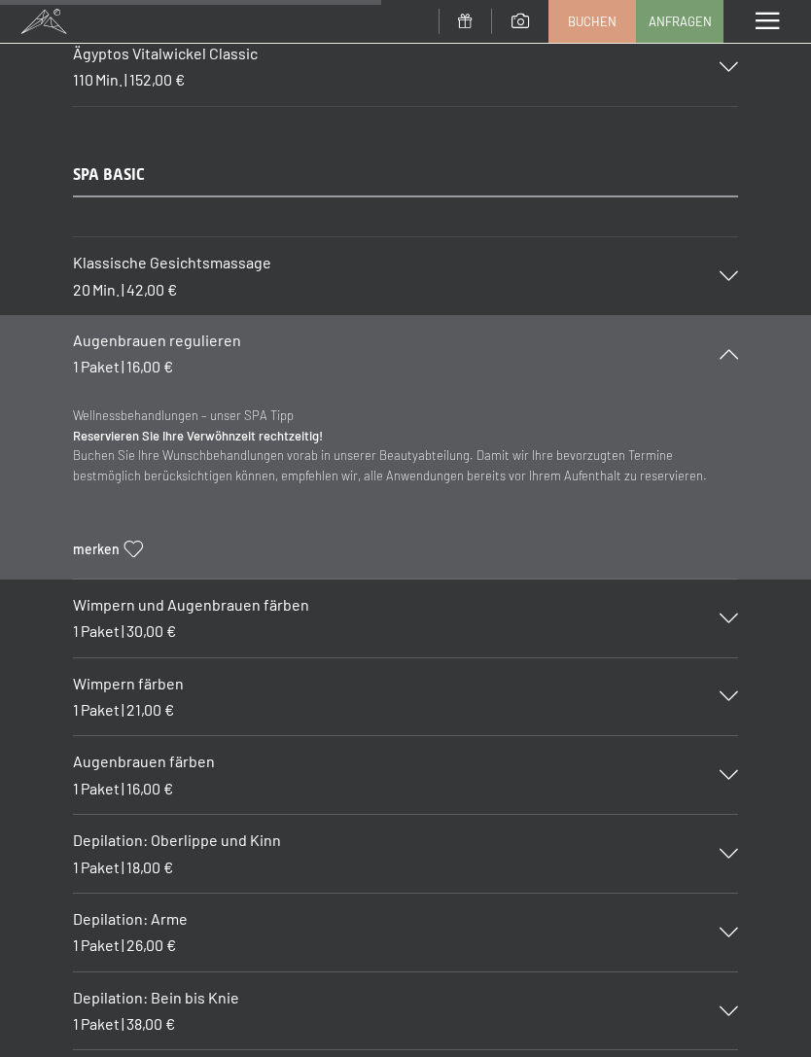
click at [726, 691] on icon at bounding box center [728, 696] width 18 height 10
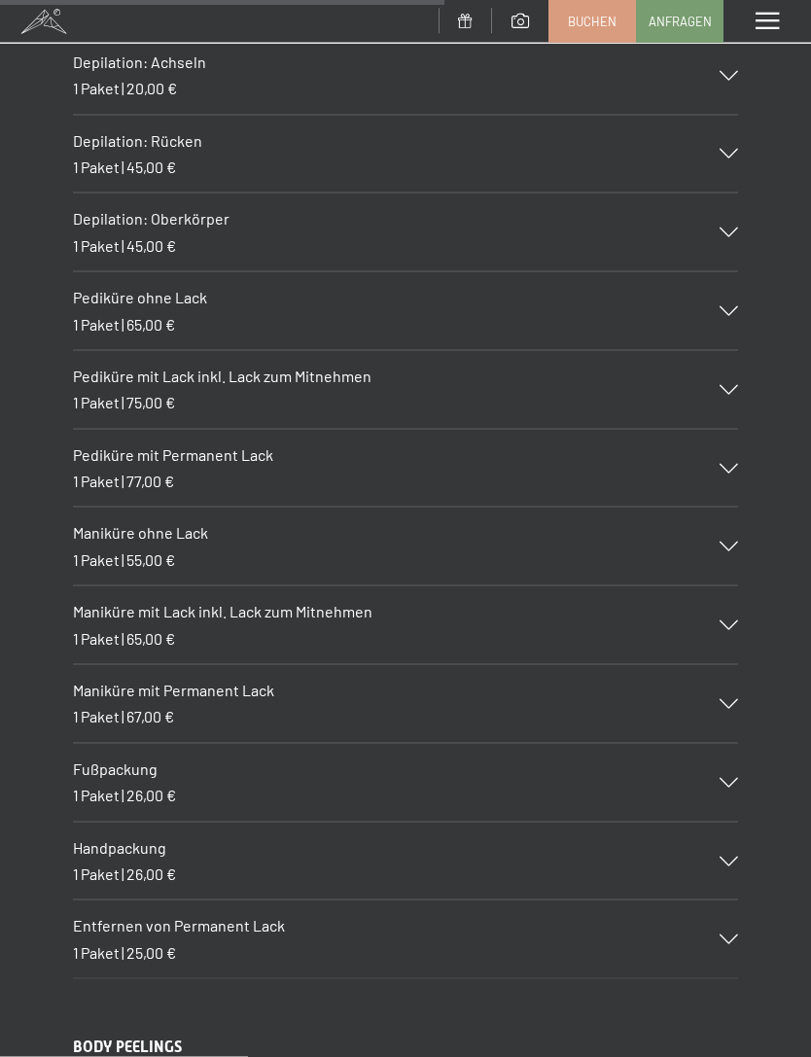
scroll to position [8160, 0]
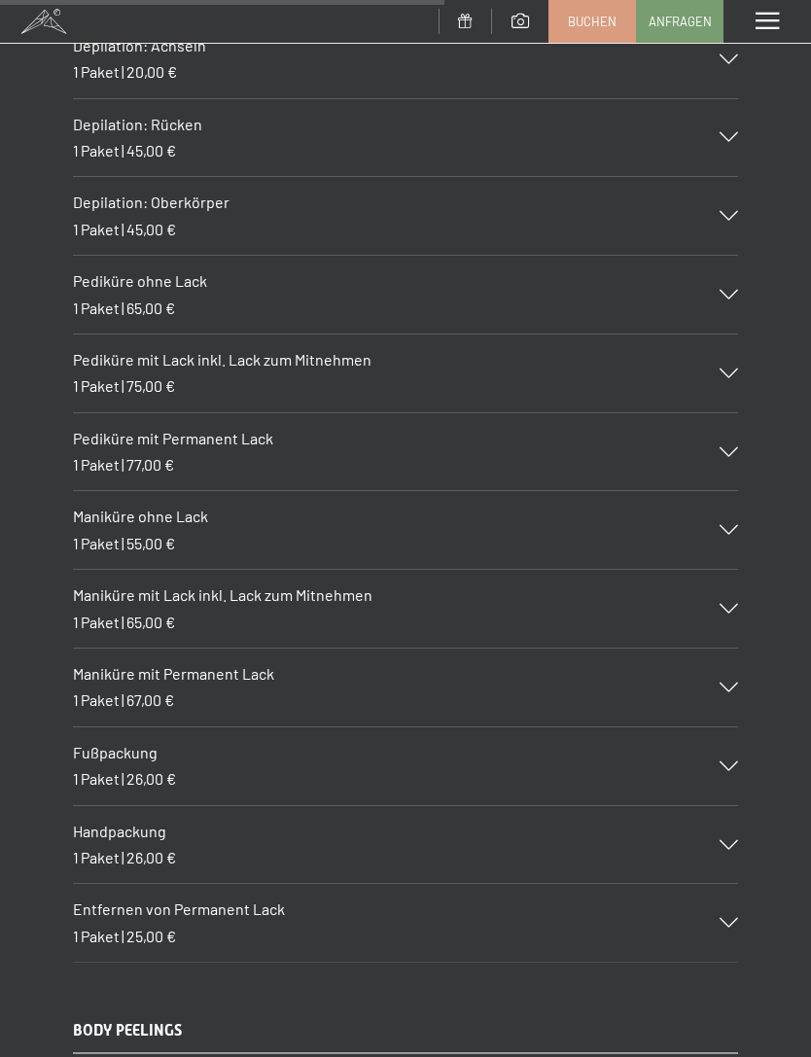
click at [719, 604] on div at bounding box center [716, 609] width 43 height 10
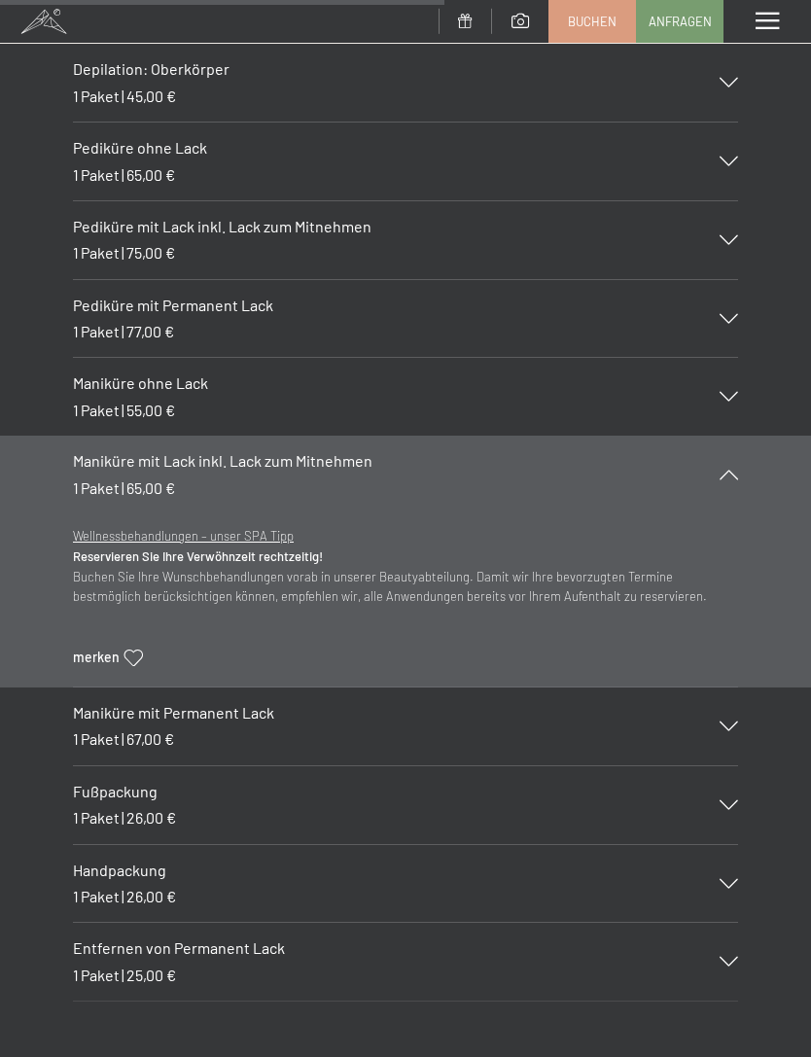
click at [748, 436] on section "Maniküre mit Lack inkl. Lack zum Mitnehmen 1 Paket | 65,00 € Wellnessbehandlung…" at bounding box center [405, 562] width 811 height 252
click at [729, 436] on div "Maniküre mit Lack inkl. Lack zum Mitnehmen 1 Paket | 65,00 €" at bounding box center [405, 475] width 665 height 78
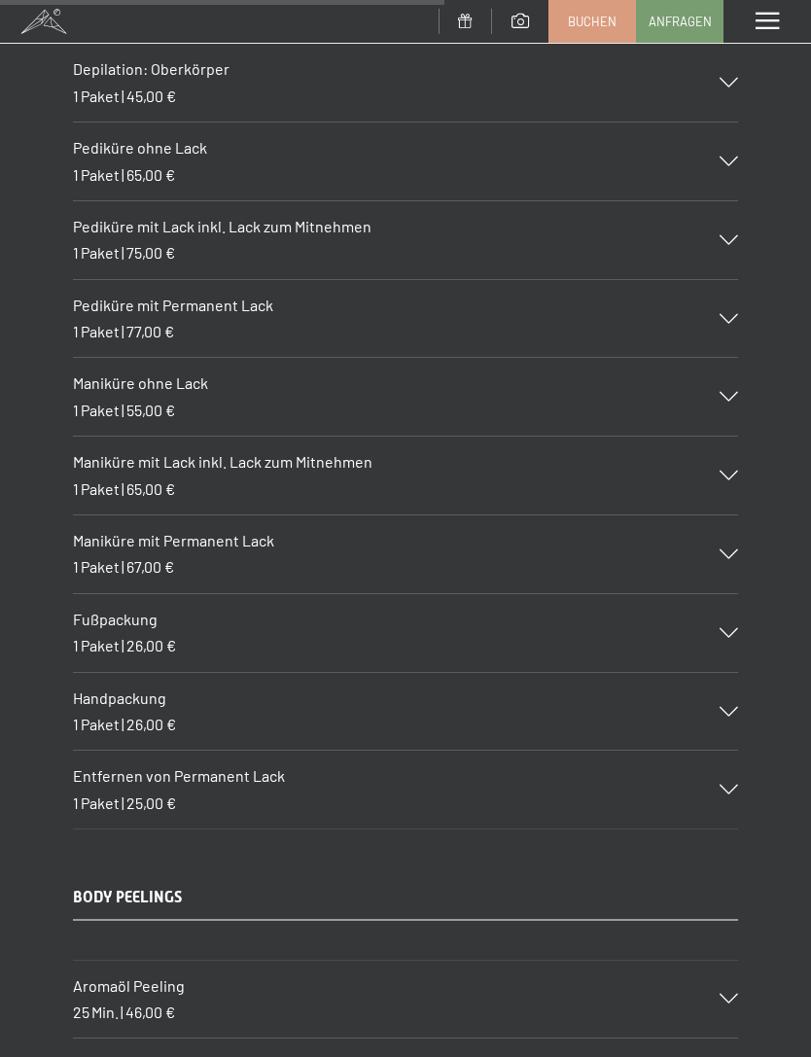
click at [733, 549] on icon at bounding box center [728, 554] width 18 height 10
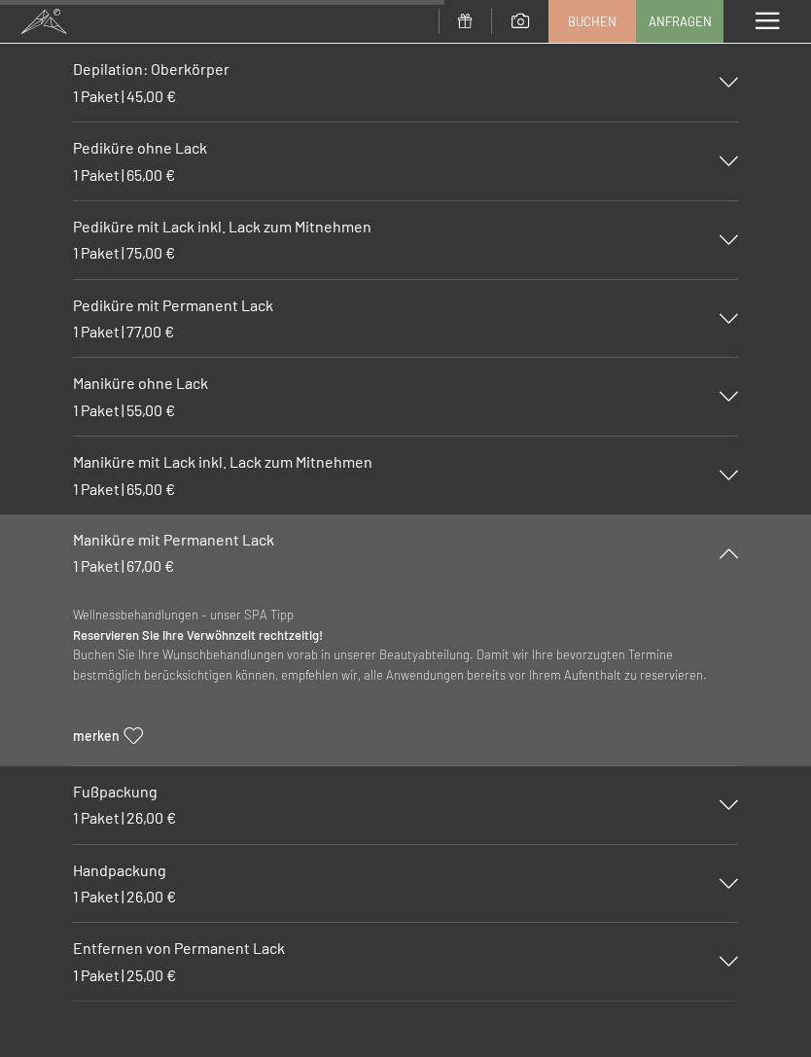
click at [735, 358] on div "Maniküre ohne Lack 1 Paket | 55,00 €" at bounding box center [405, 397] width 665 height 78
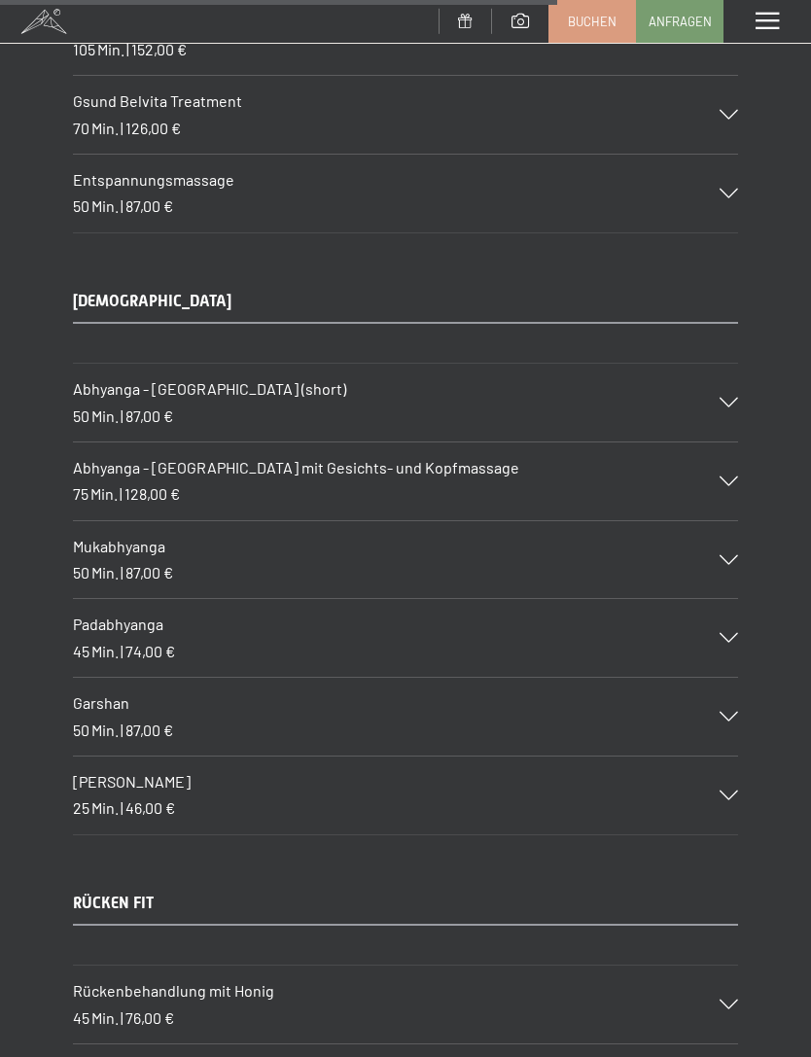
scroll to position [10349, 0]
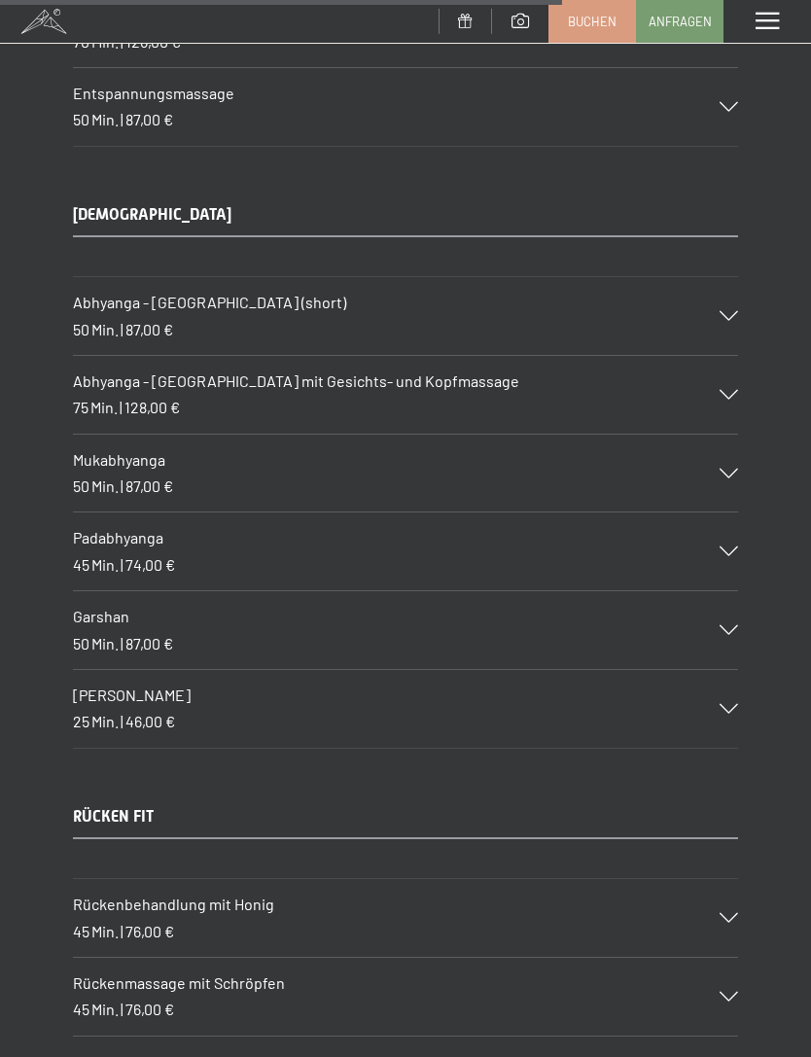
click at [192, 670] on div "Shiro Abhyanga 25 Min. | 46,00 €" at bounding box center [405, 709] width 665 height 78
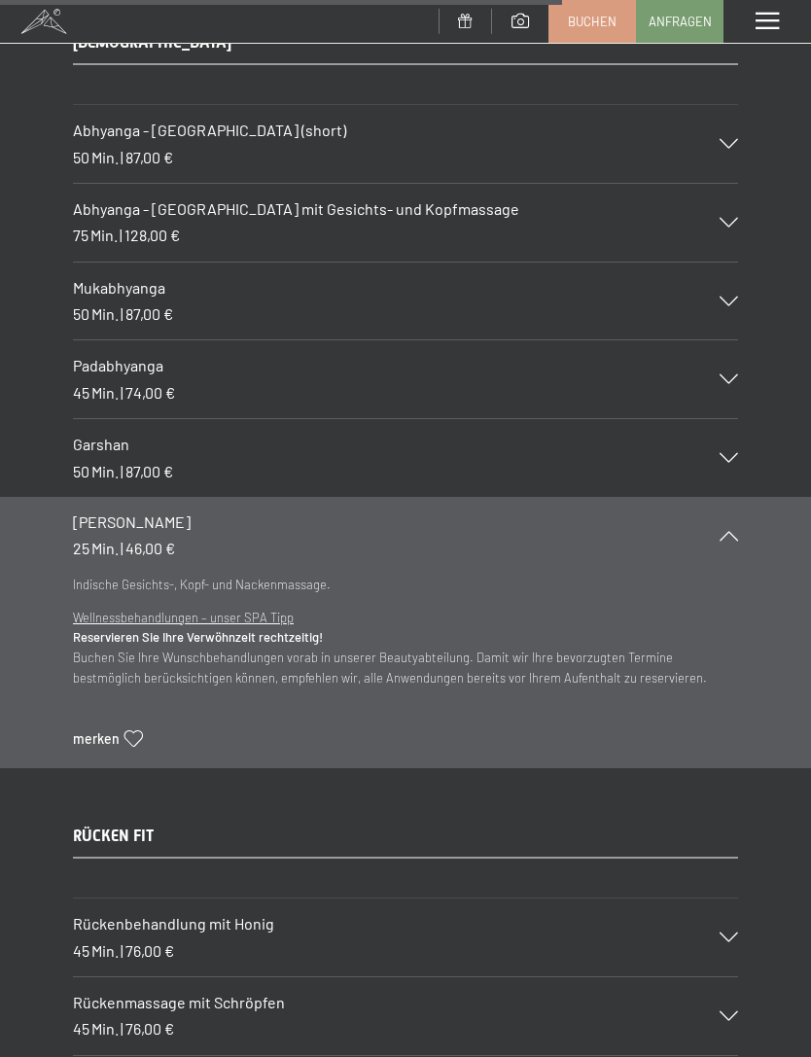
click at [512, 434] on h3 "Garshan" at bounding box center [386, 444] width 626 height 21
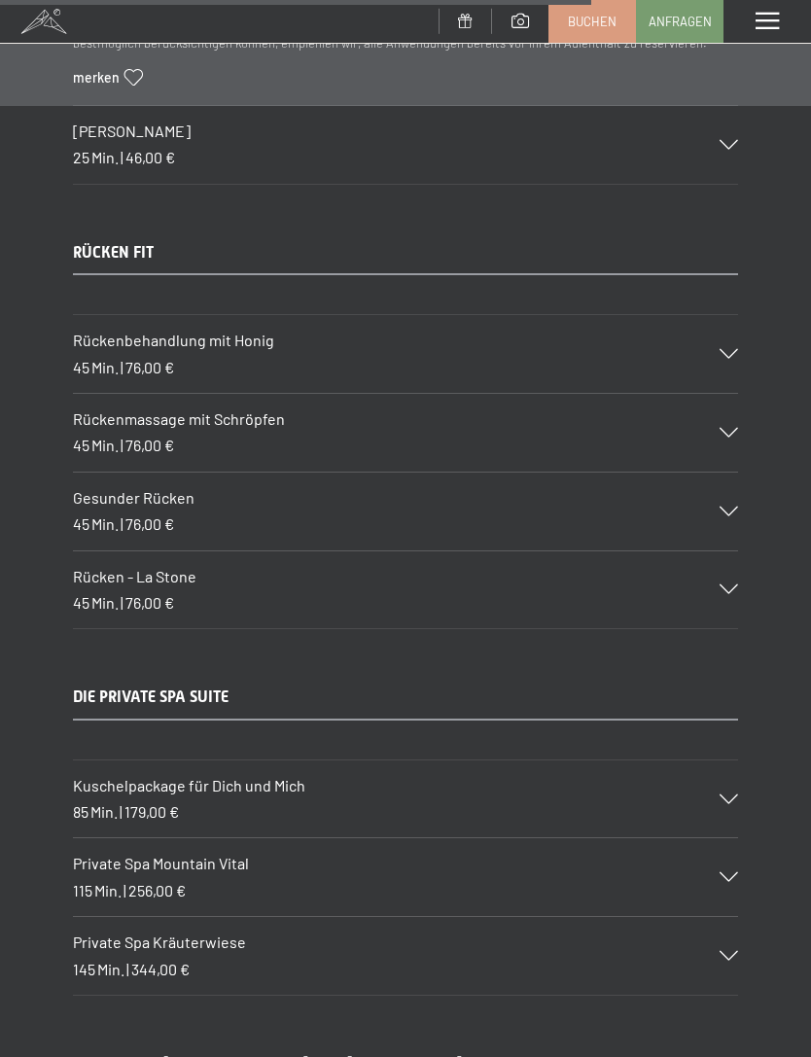
scroll to position [10923, 0]
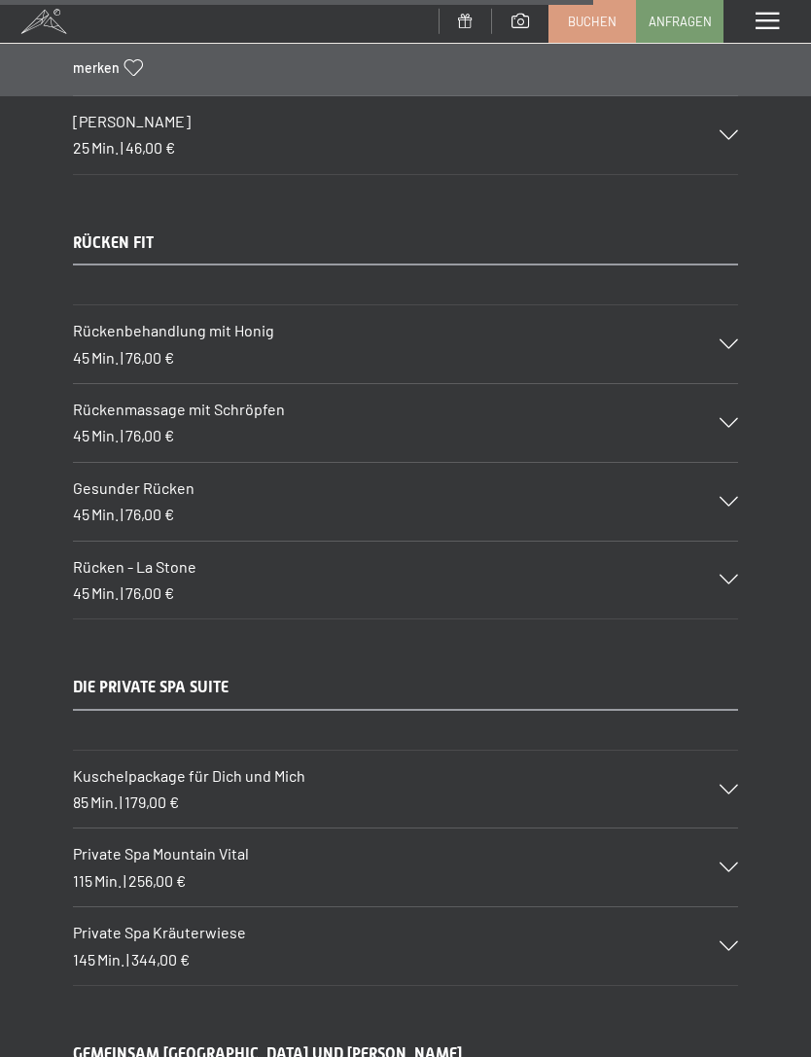
click at [732, 305] on div "Rückenbehandlung mit Honig 45 Min. | 76,00 €" at bounding box center [405, 344] width 665 height 78
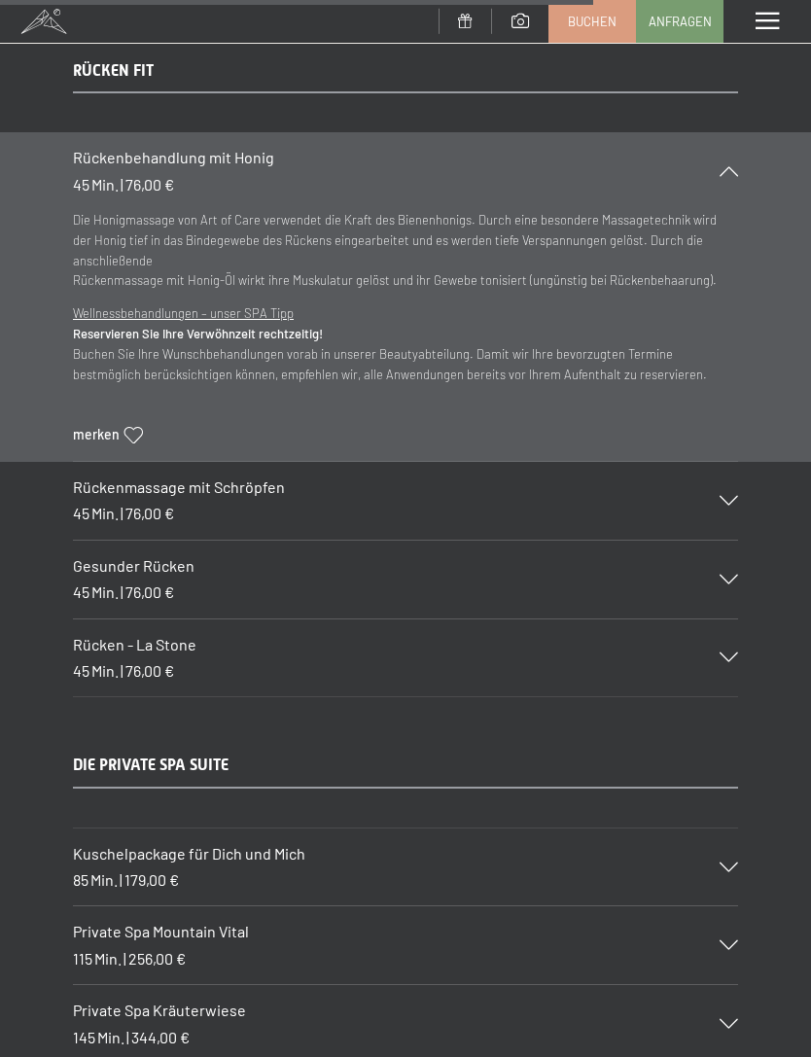
click at [736, 496] on icon at bounding box center [728, 501] width 18 height 10
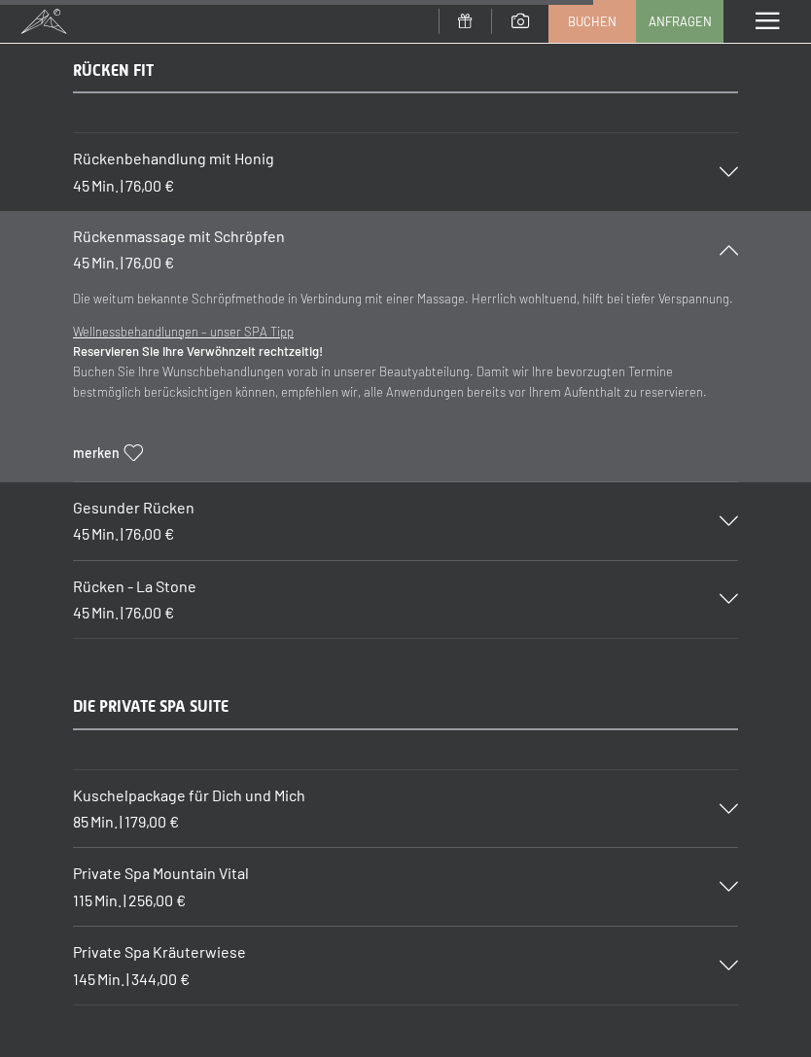
click at [732, 211] on div "Rückenmassage mit Schröpfen 45 Min. | 76,00 €" at bounding box center [405, 250] width 665 height 78
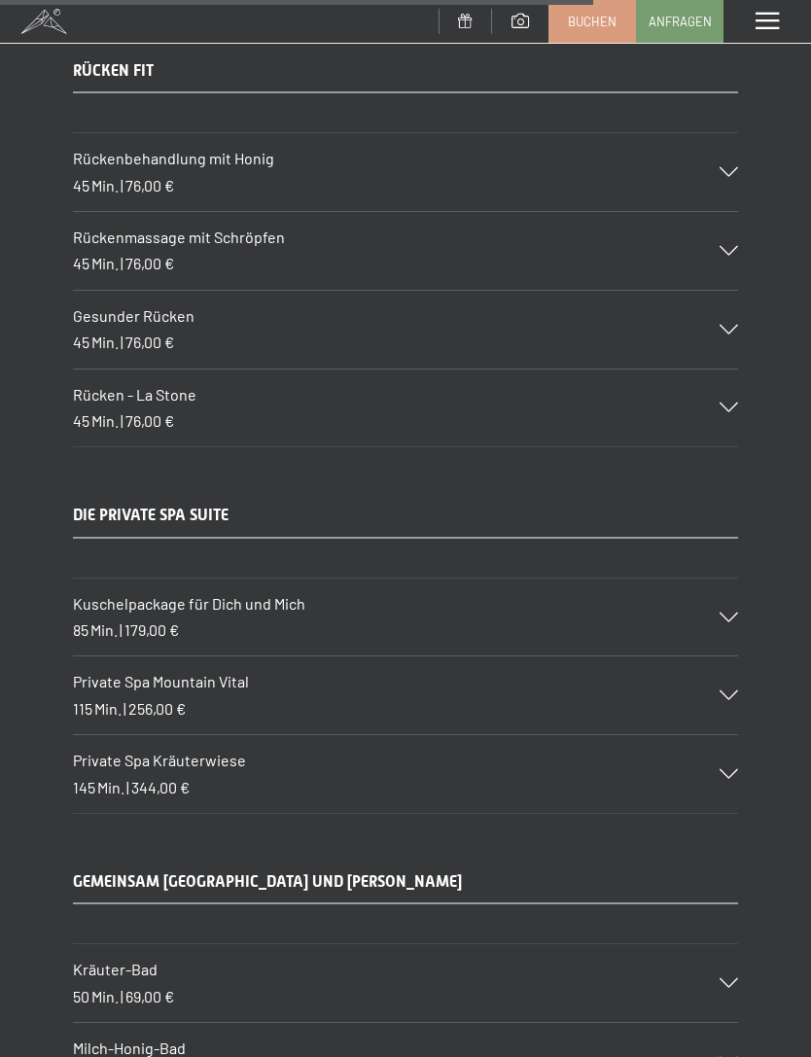
click at [732, 291] on div "Gesunder Rücken 45 Min. | 76,00 €" at bounding box center [405, 330] width 665 height 78
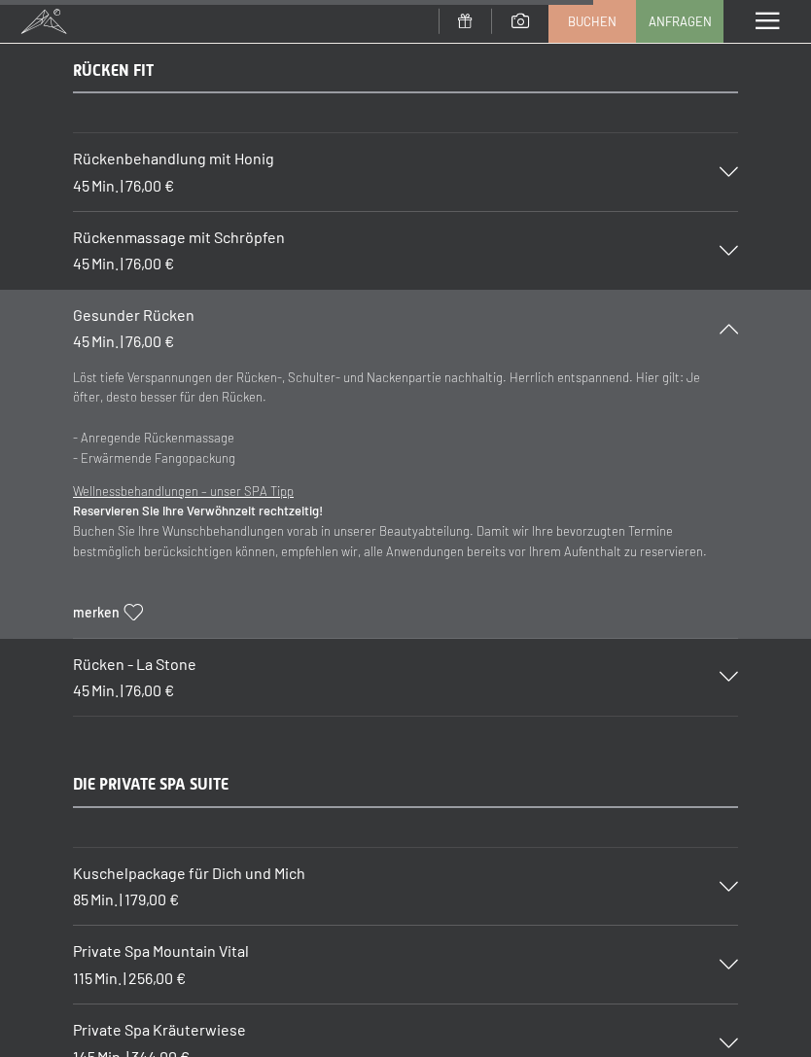
click at [756, 290] on section "Gesunder Rücken 45 Min. | 76,00 € Löst tiefe Verspannungen der Rücken-, Schulte…" at bounding box center [405, 464] width 811 height 349
click at [727, 324] on icon at bounding box center [728, 329] width 18 height 10
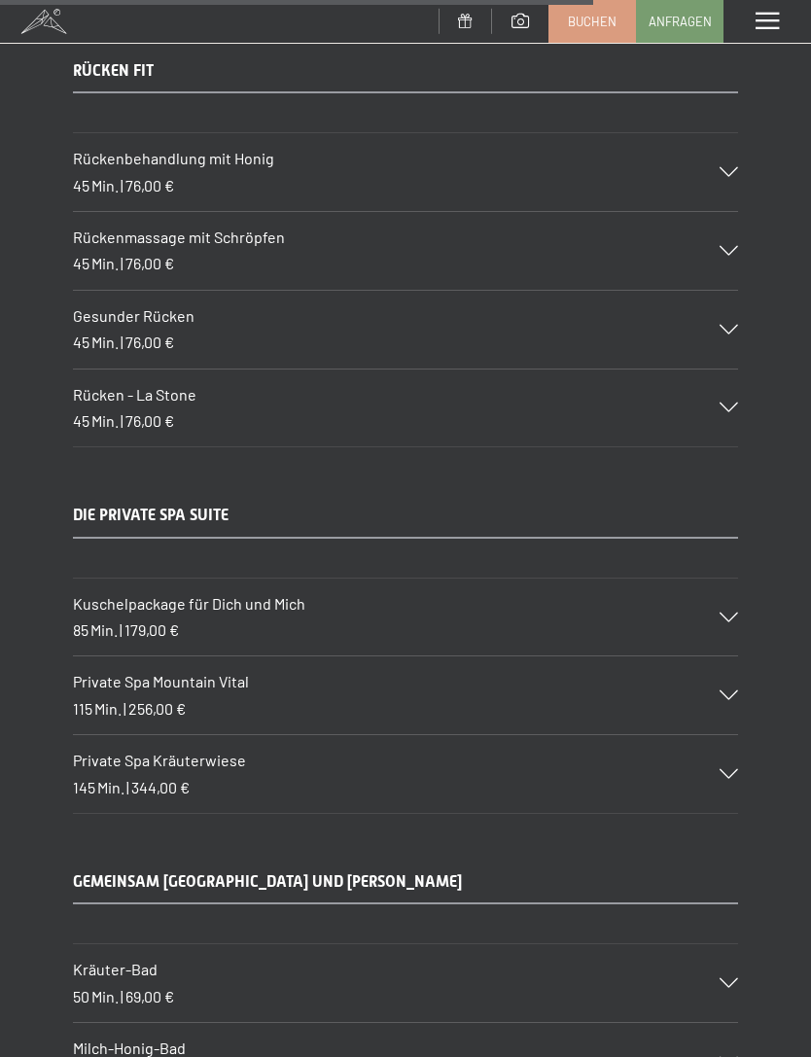
click at [733, 402] on icon at bounding box center [728, 407] width 18 height 10
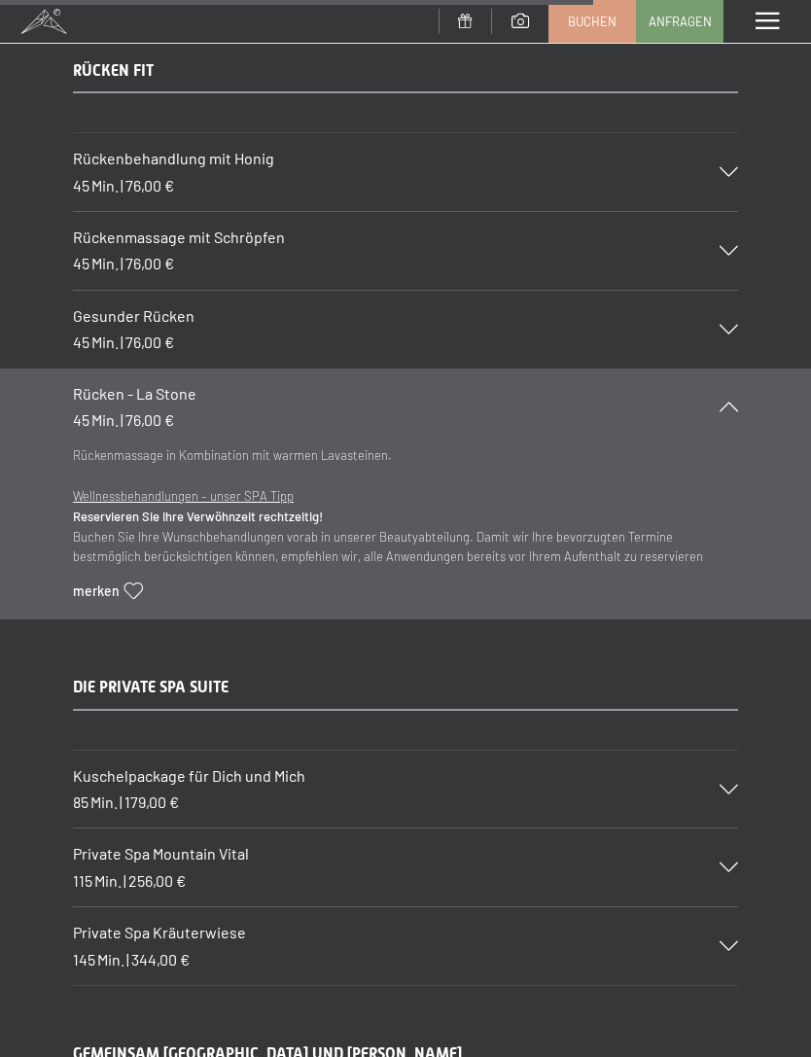
click at [733, 368] on div "Rücken - La Stone 45 Min. | 76,00 €" at bounding box center [405, 407] width 665 height 78
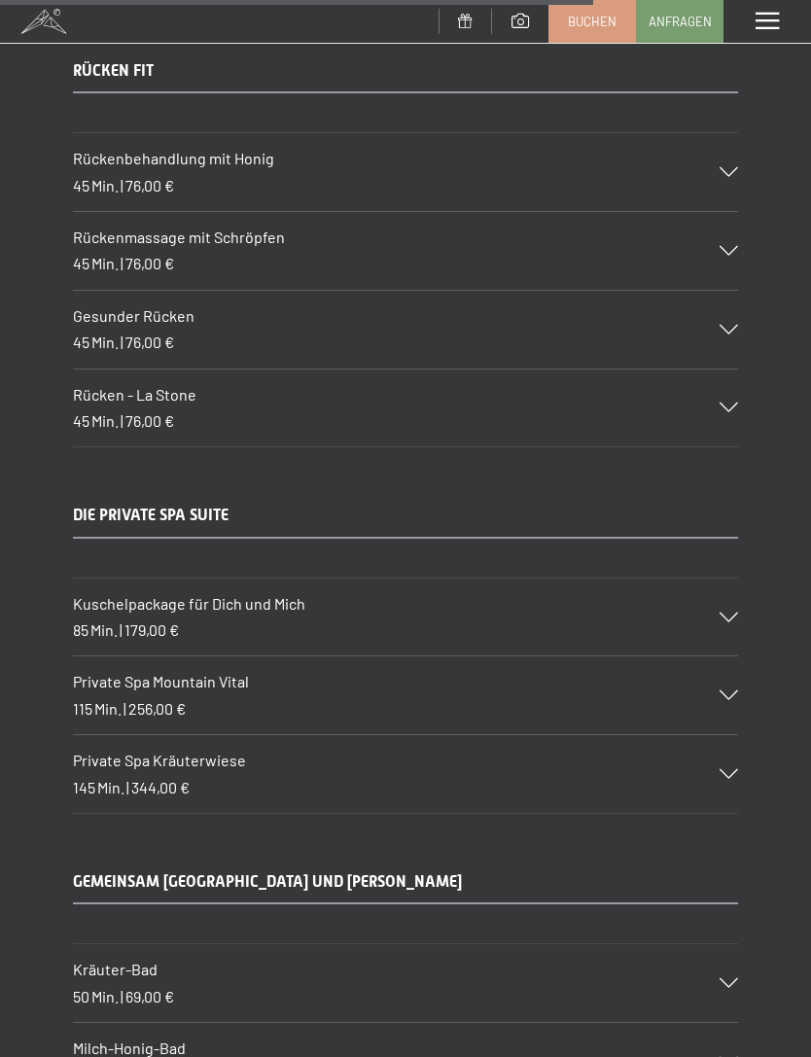
click at [735, 612] on icon at bounding box center [728, 617] width 18 height 10
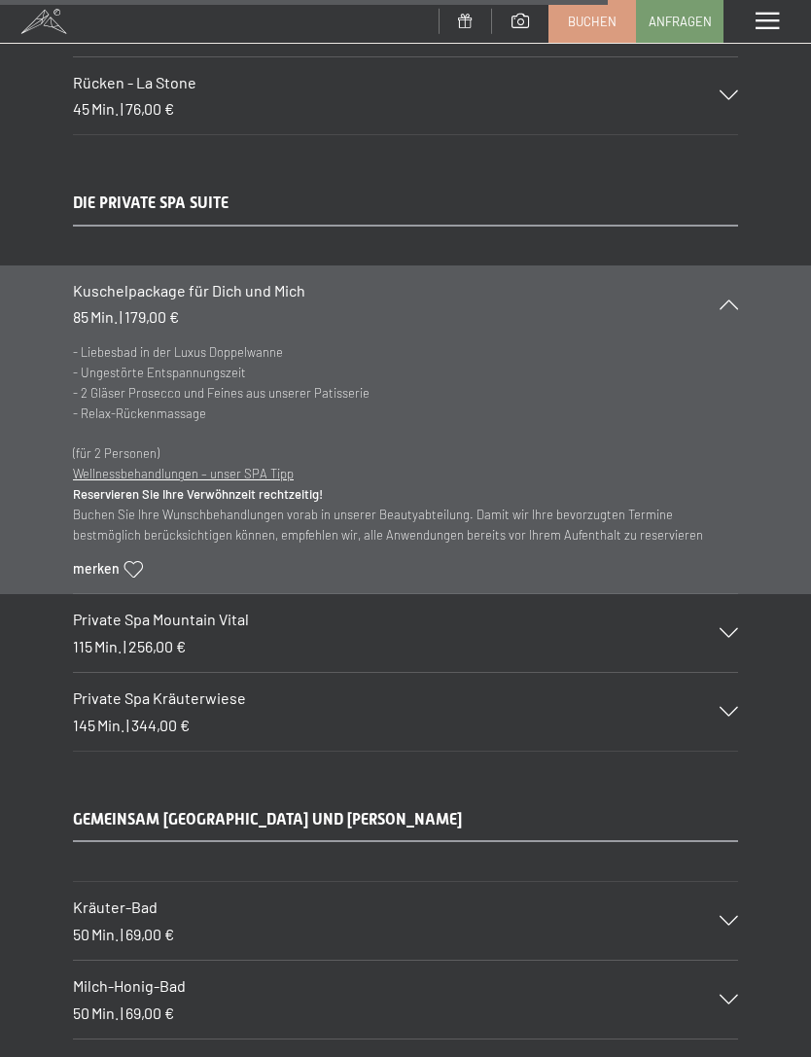
scroll to position [11302, 0]
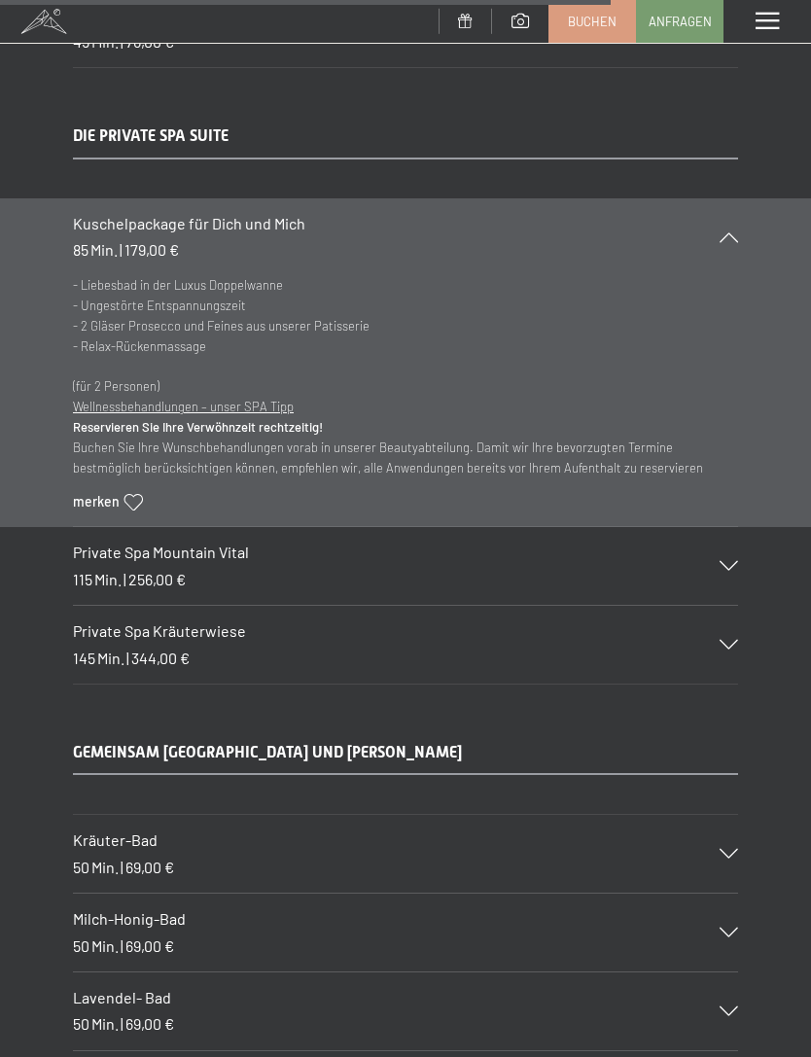
click at [729, 527] on div "Private Spa Mountain Vital 115 Min. | 256,00 €" at bounding box center [405, 566] width 665 height 78
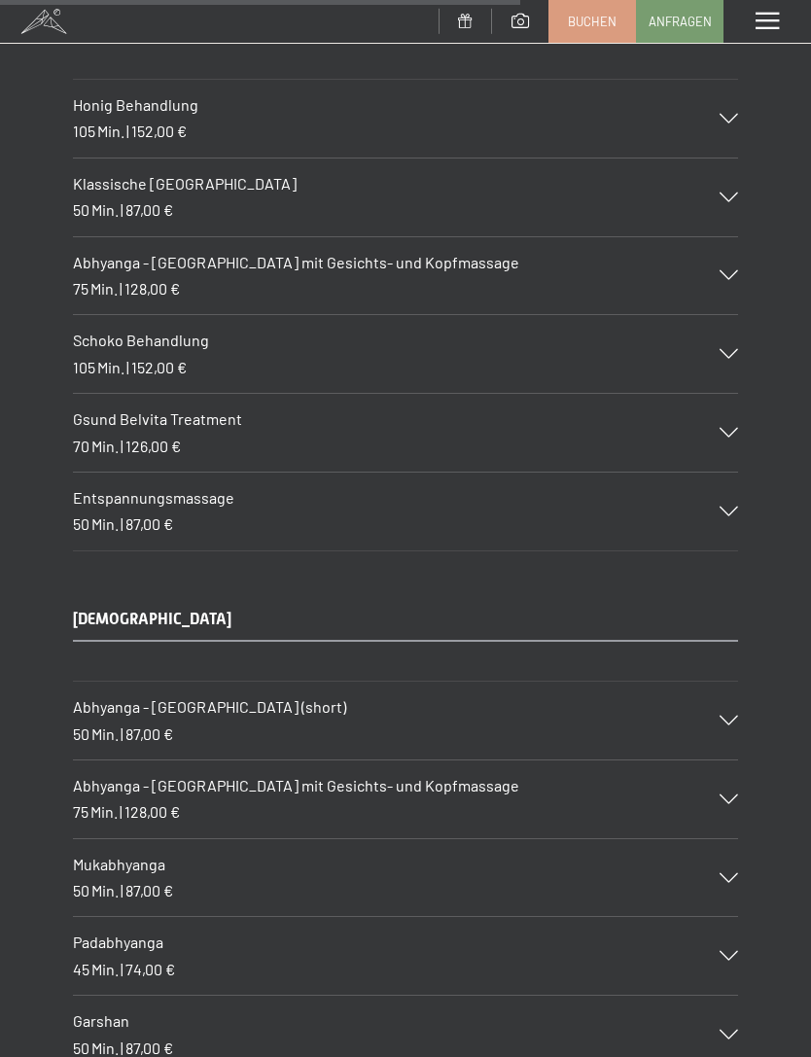
scroll to position [9772, 0]
click at [33, 715] on div "AYURVEDA Abhyanga - Ganzkörpermassage (short) 50 Min. | 87,00 € Die traditionel…" at bounding box center [405, 882] width 811 height 544
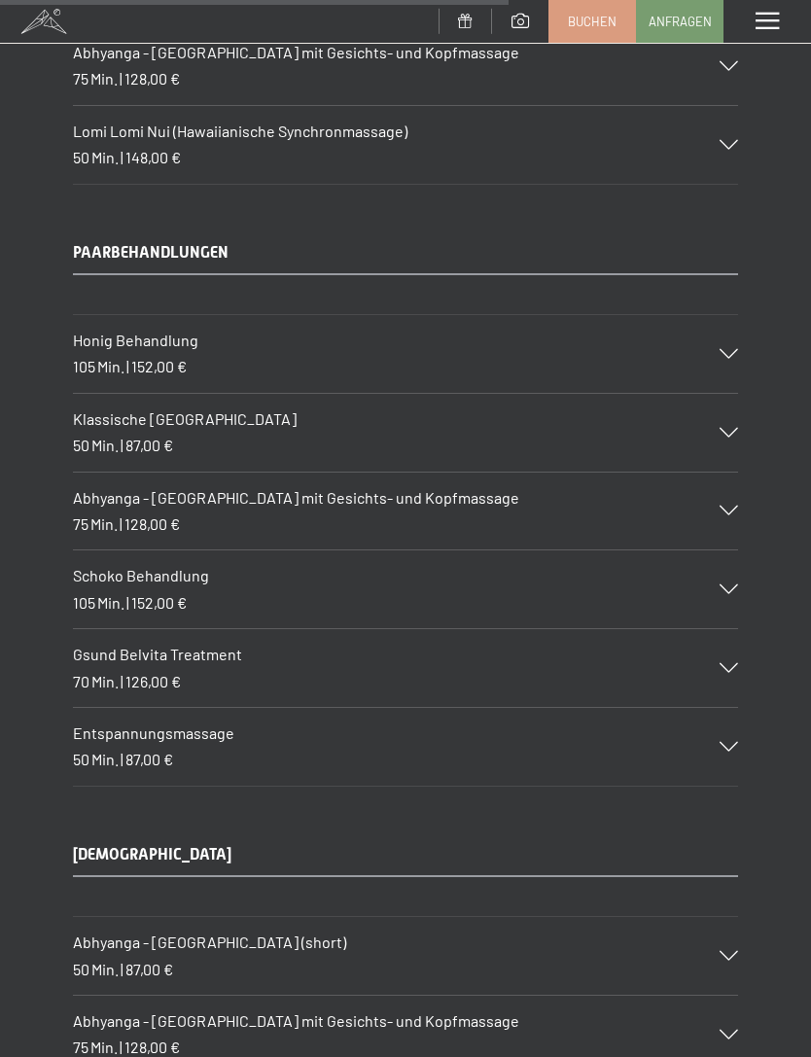
scroll to position [9535, 0]
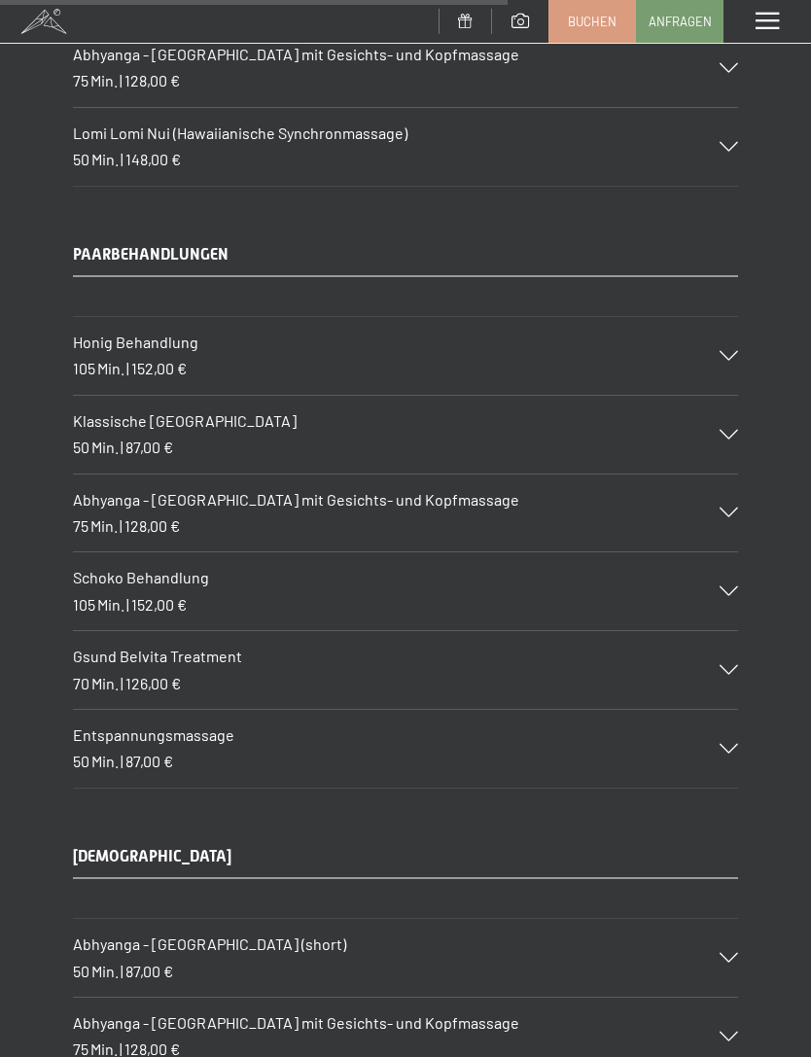
click at [738, 430] on icon at bounding box center [728, 435] width 18 height 10
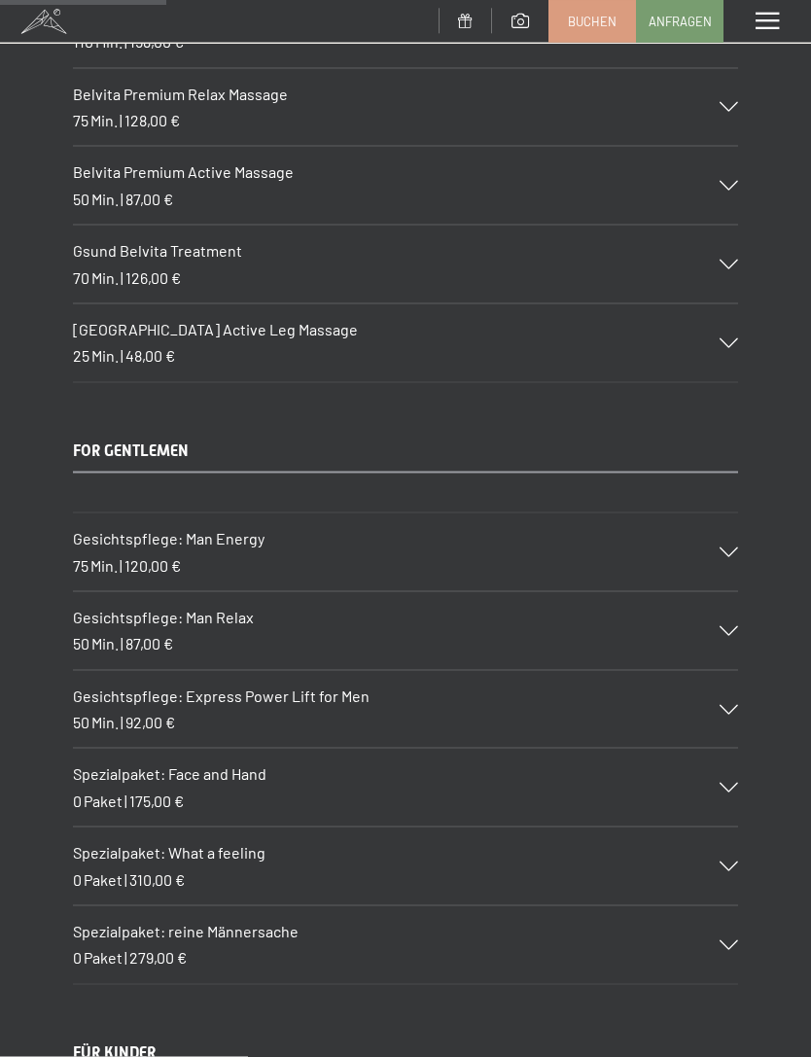
scroll to position [3072, 0]
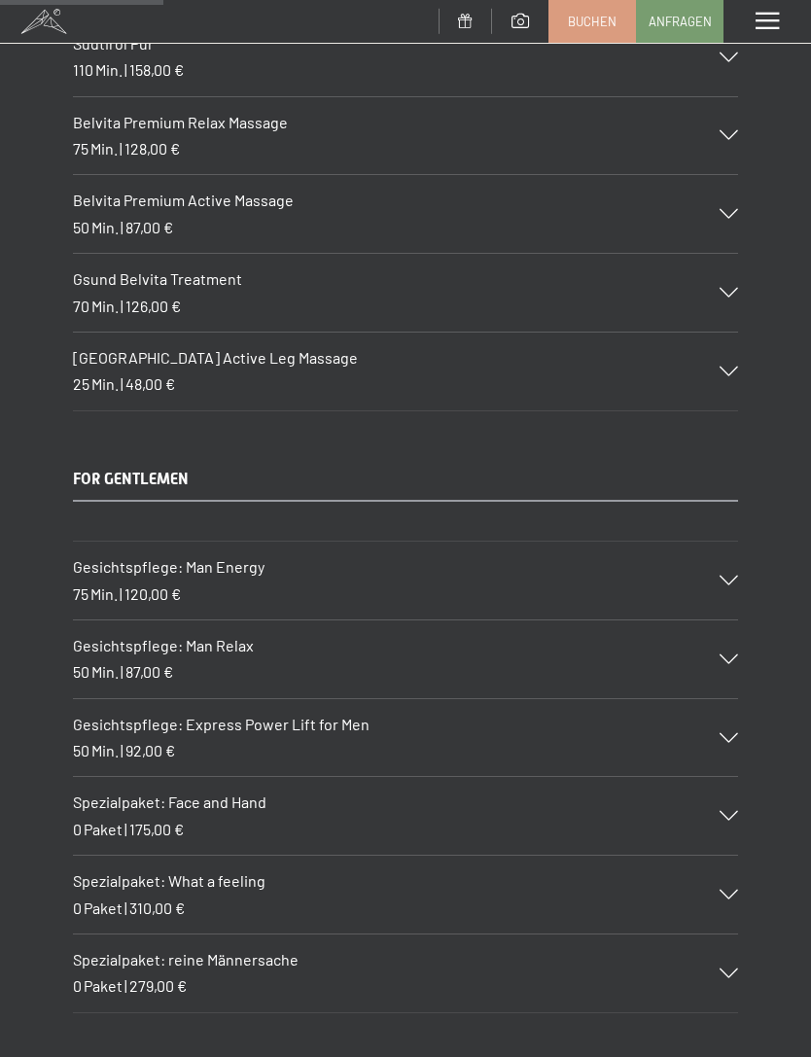
click at [772, 23] on span at bounding box center [766, 21] width 23 height 17
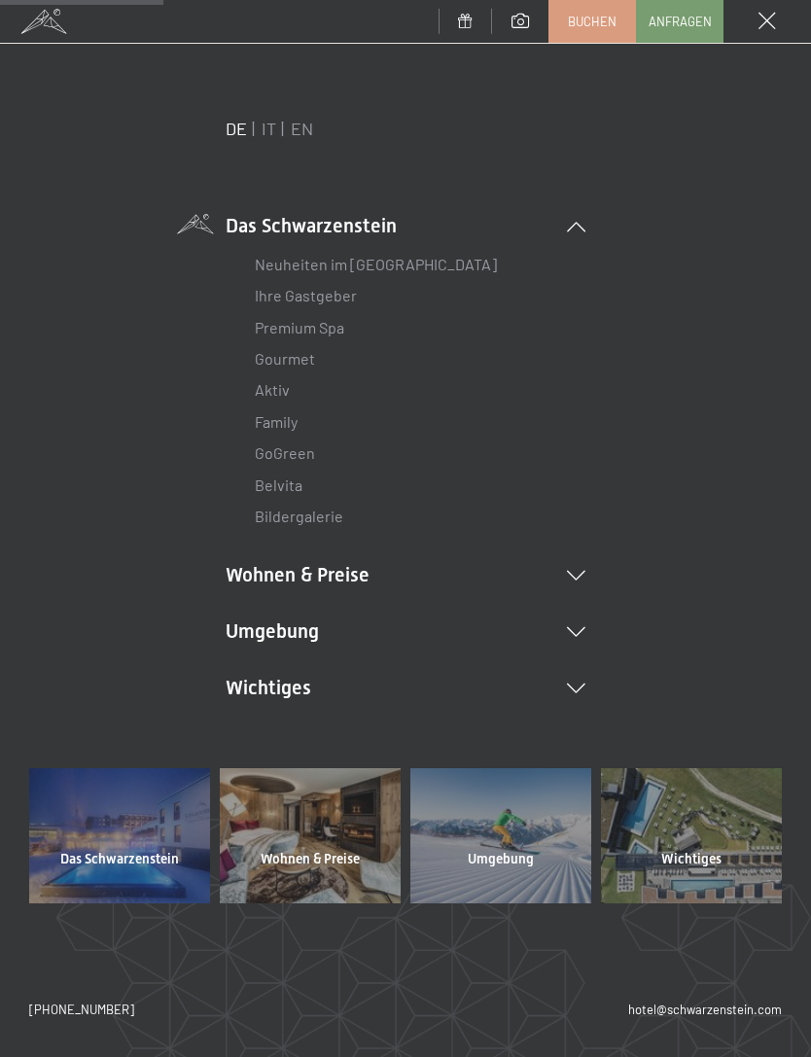
click at [296, 423] on link "Family" at bounding box center [276, 421] width 43 height 18
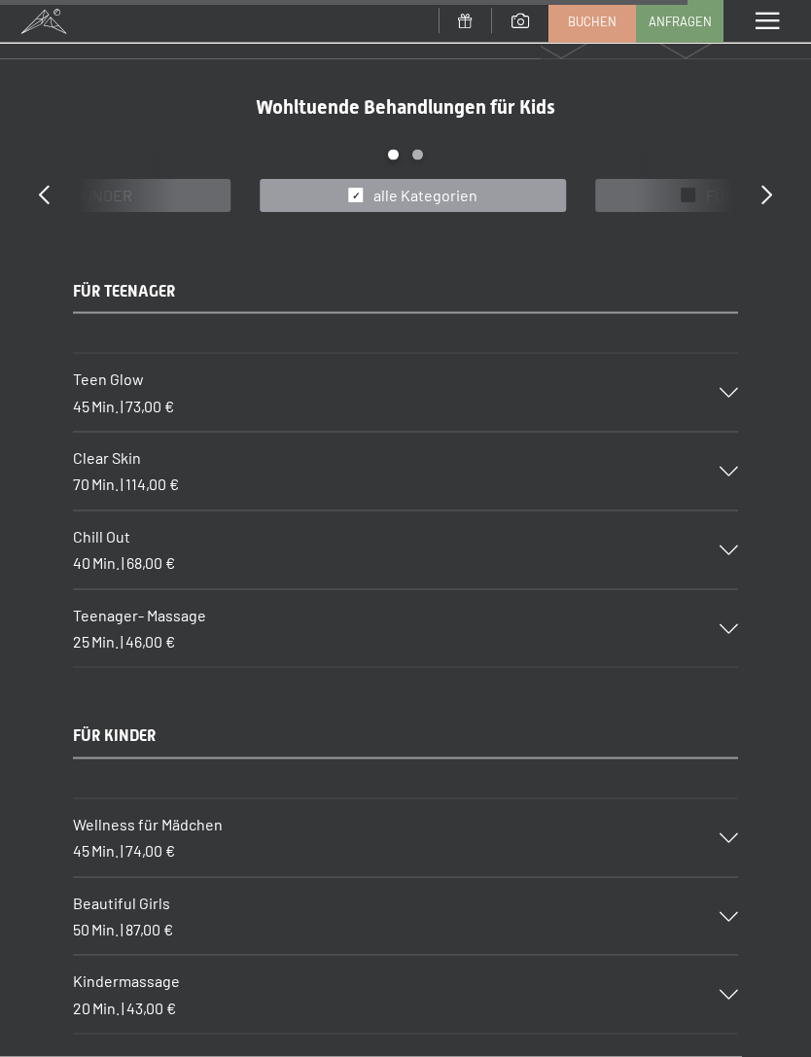
scroll to position [7897, 0]
click at [722, 544] on icon at bounding box center [728, 549] width 18 height 10
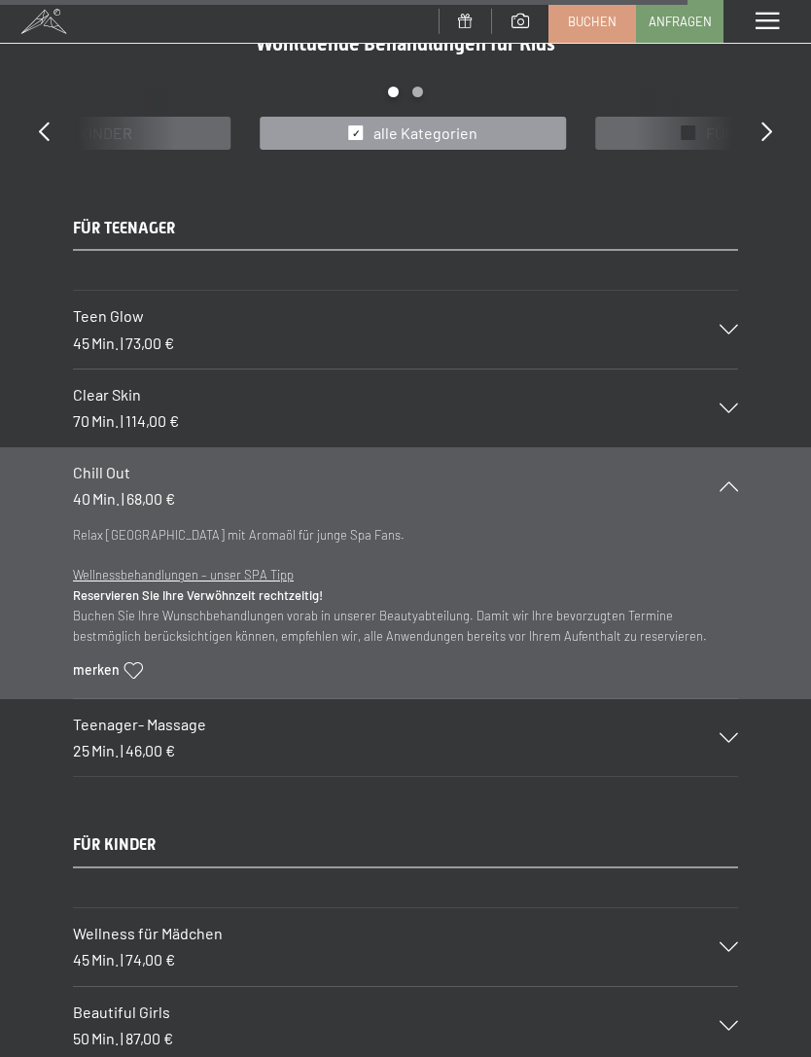
click at [731, 325] on icon at bounding box center [728, 330] width 18 height 10
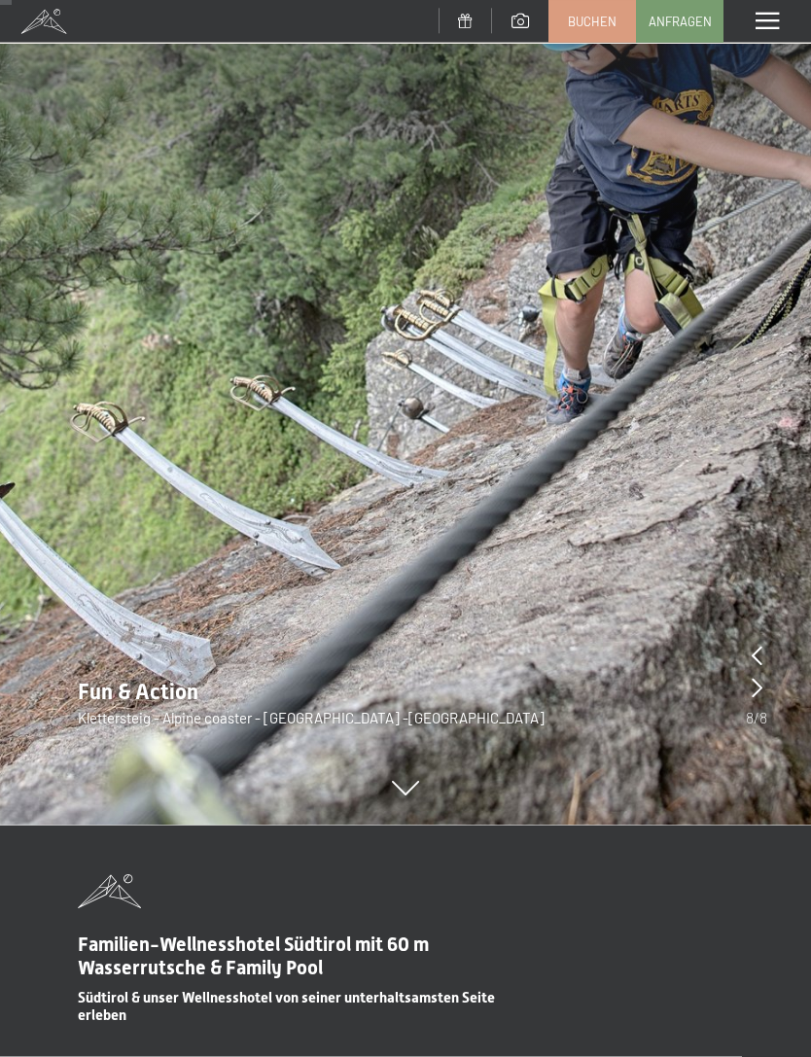
scroll to position [0, 0]
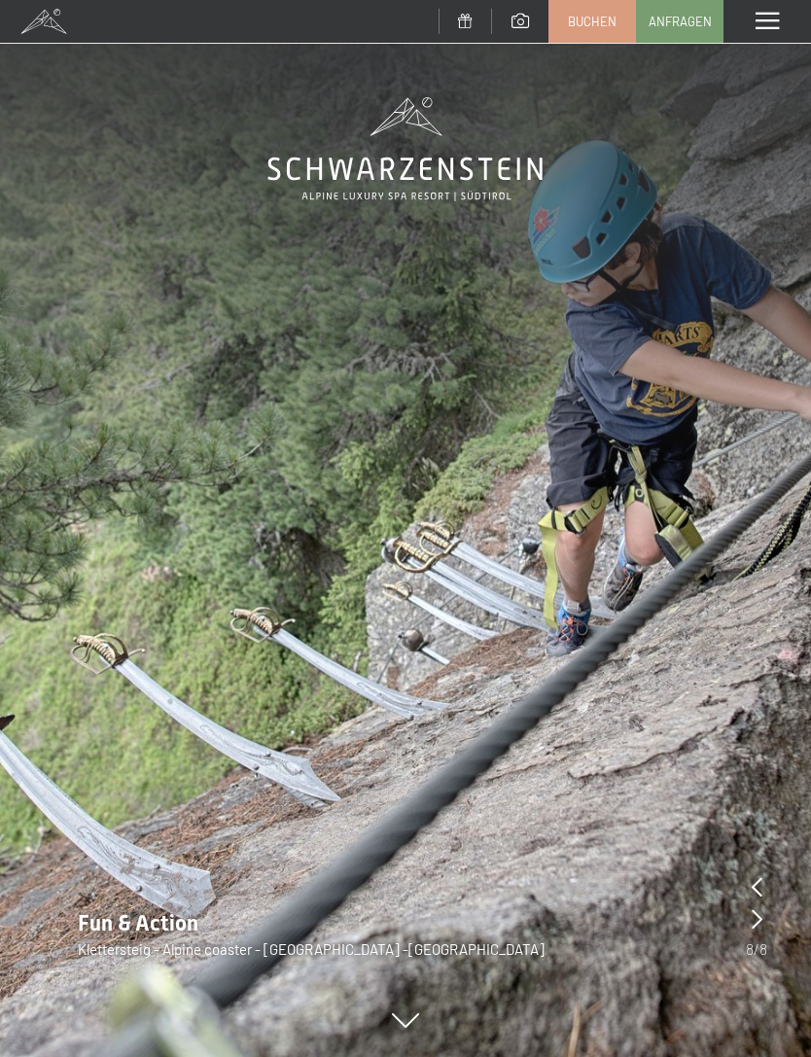
click at [764, 25] on span at bounding box center [766, 21] width 23 height 17
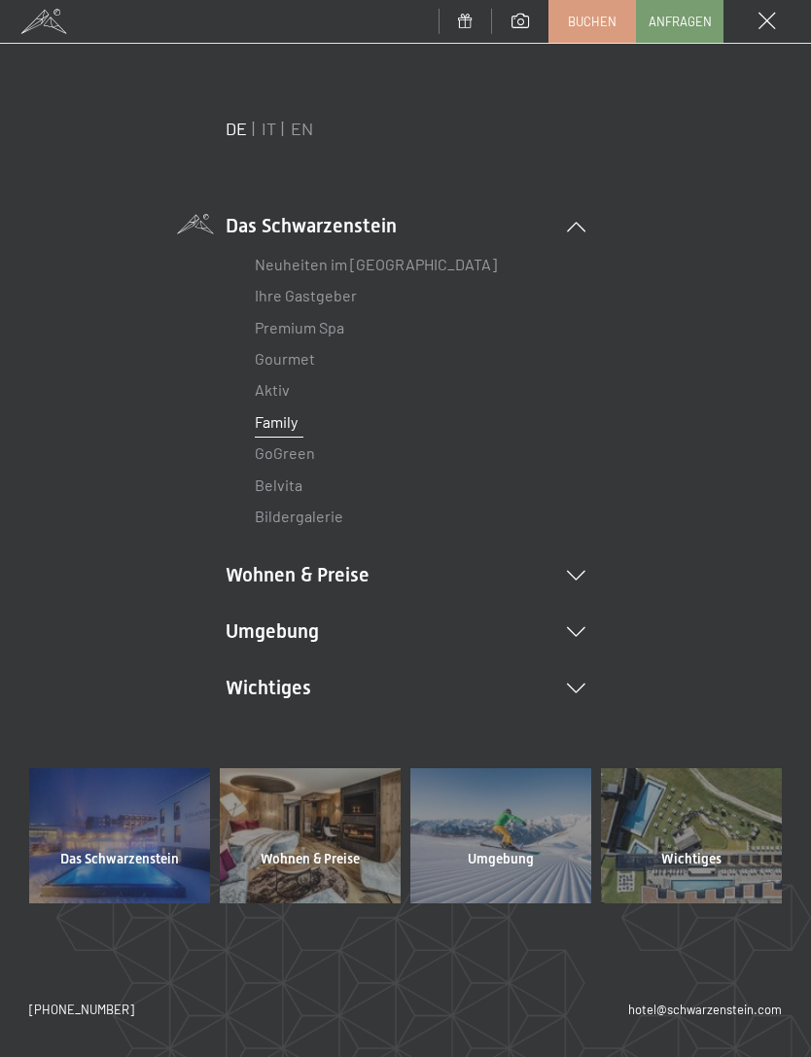
click at [366, 224] on li "Das Schwarzenstein Neuheiten im Schwarzenstein Ihre Gastgeber Premium Spa Gourm…" at bounding box center [406, 372] width 360 height 321
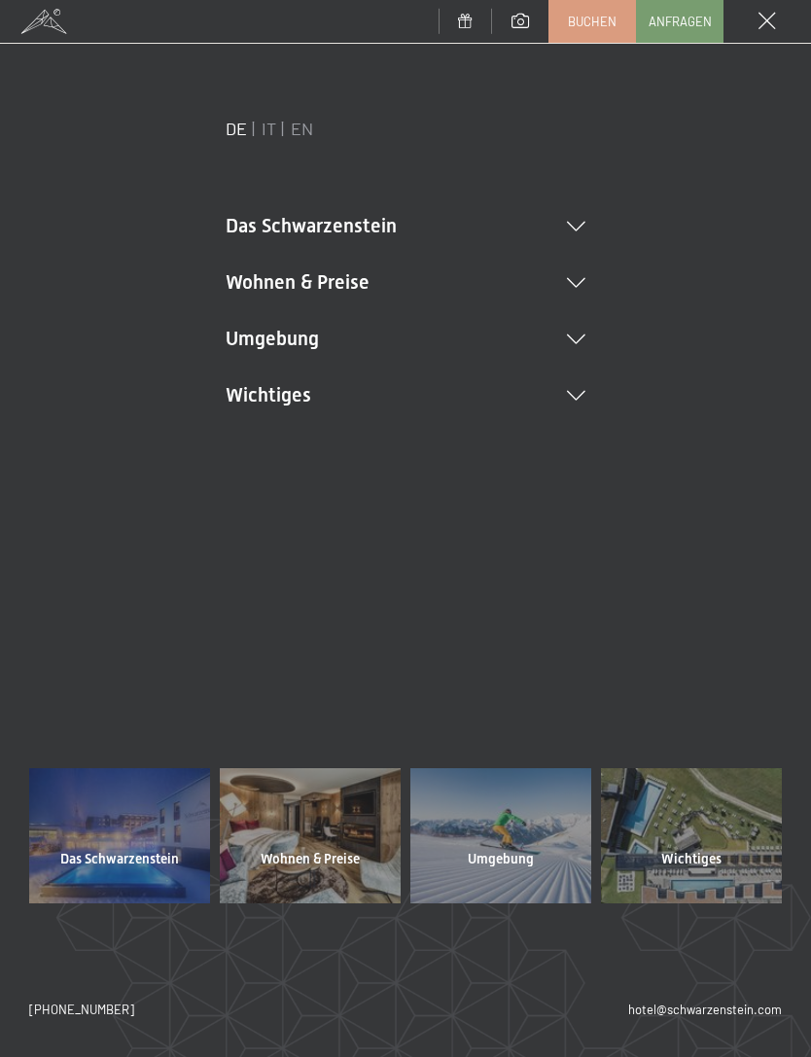
click at [578, 222] on icon at bounding box center [576, 227] width 18 height 10
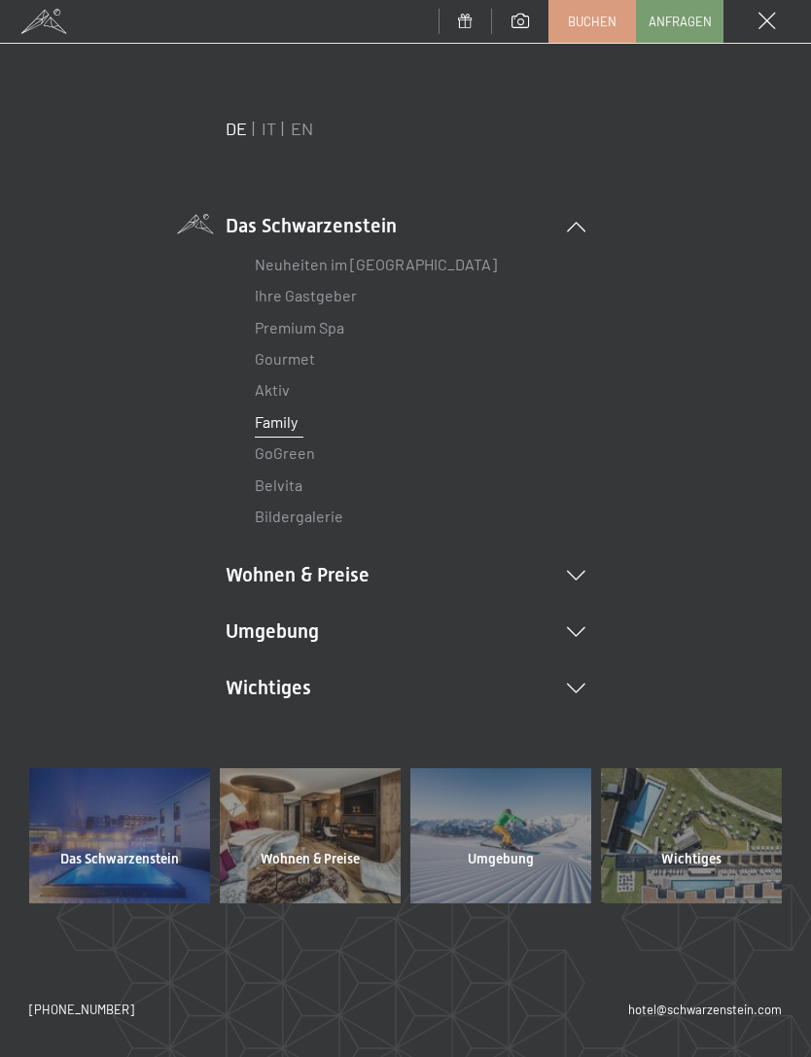
click at [287, 385] on link "Aktiv" at bounding box center [272, 389] width 35 height 18
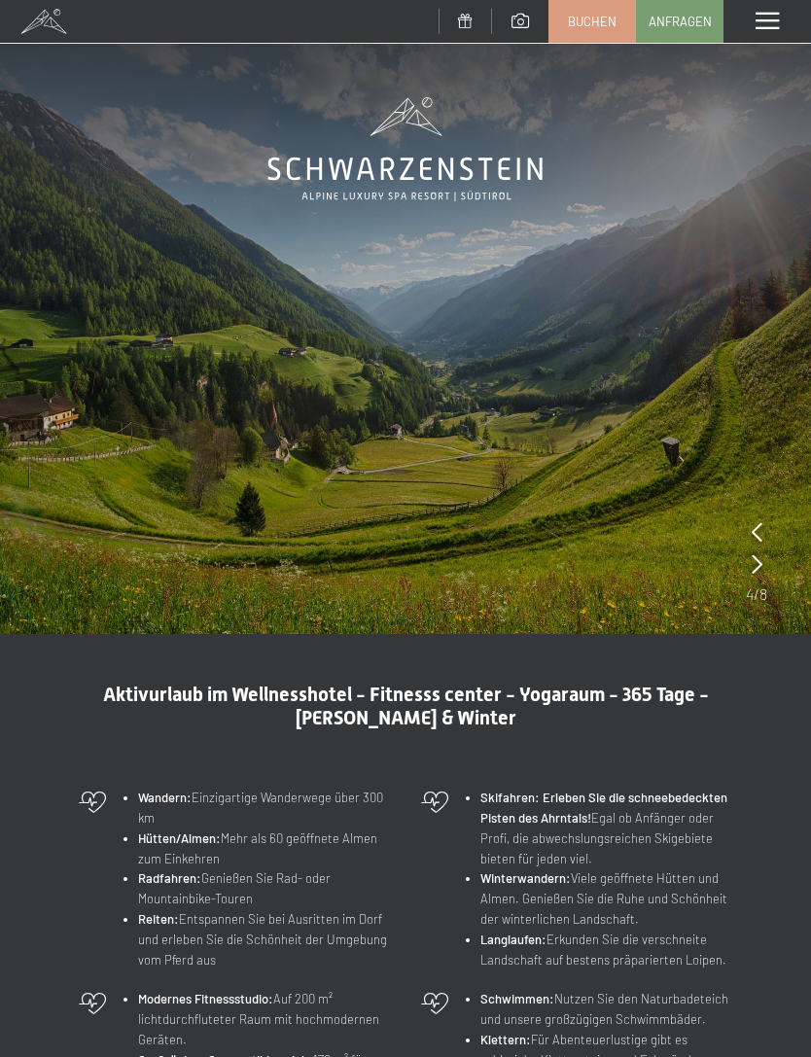
click at [760, 531] on icon at bounding box center [756, 531] width 11 height 19
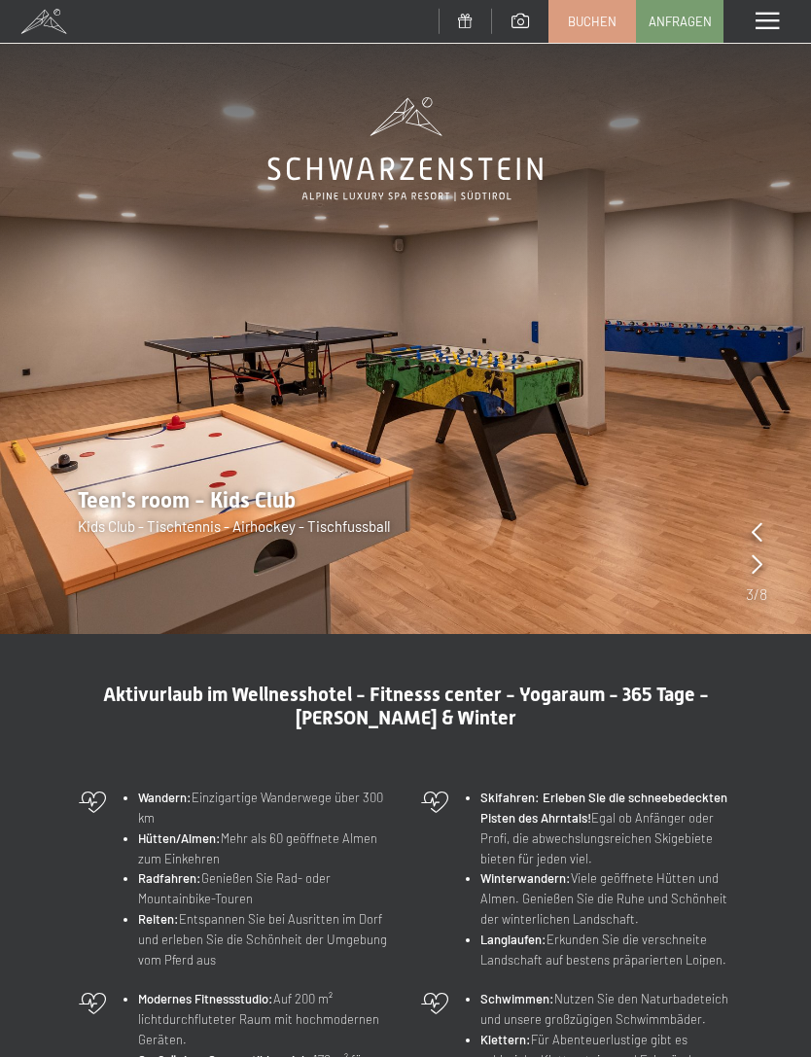
click at [759, 525] on icon at bounding box center [756, 531] width 11 height 19
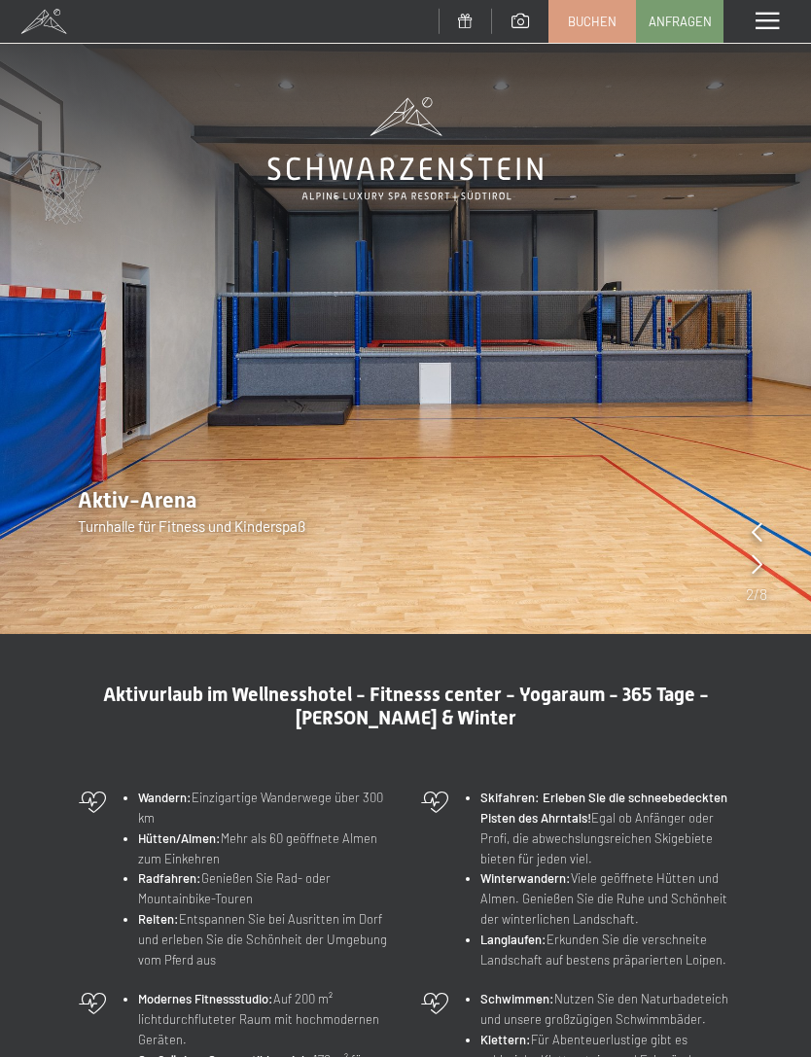
click at [759, 524] on icon at bounding box center [756, 531] width 11 height 19
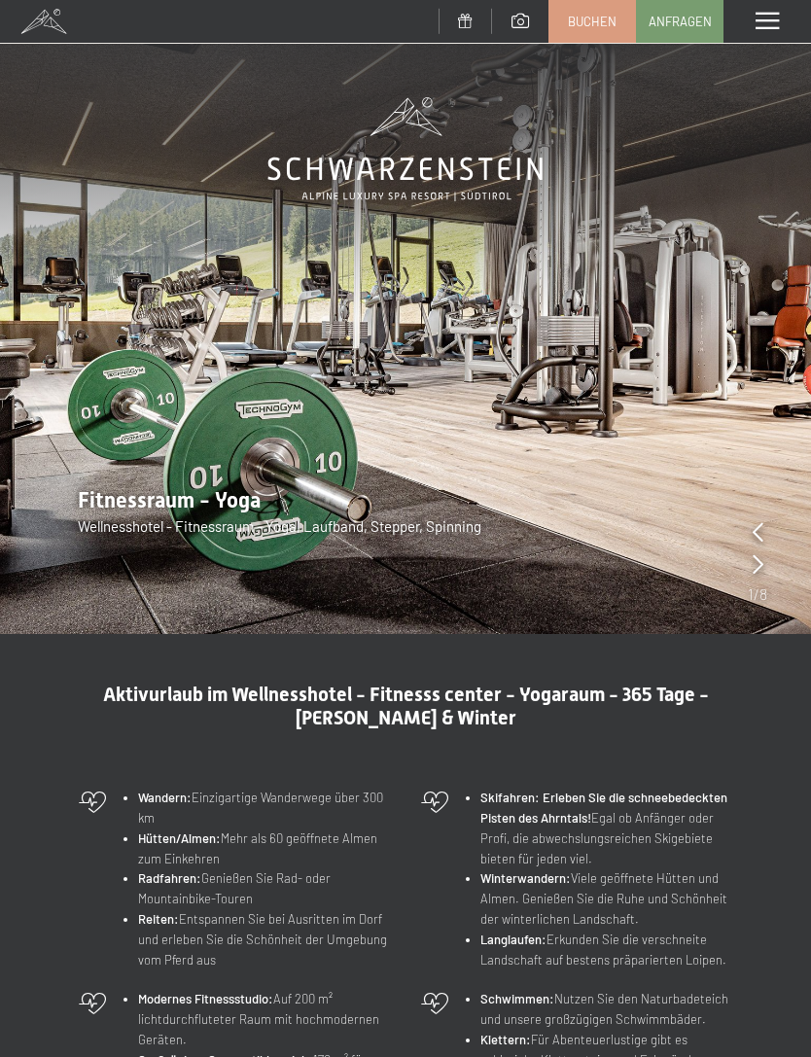
click at [761, 559] on icon at bounding box center [757, 563] width 11 height 19
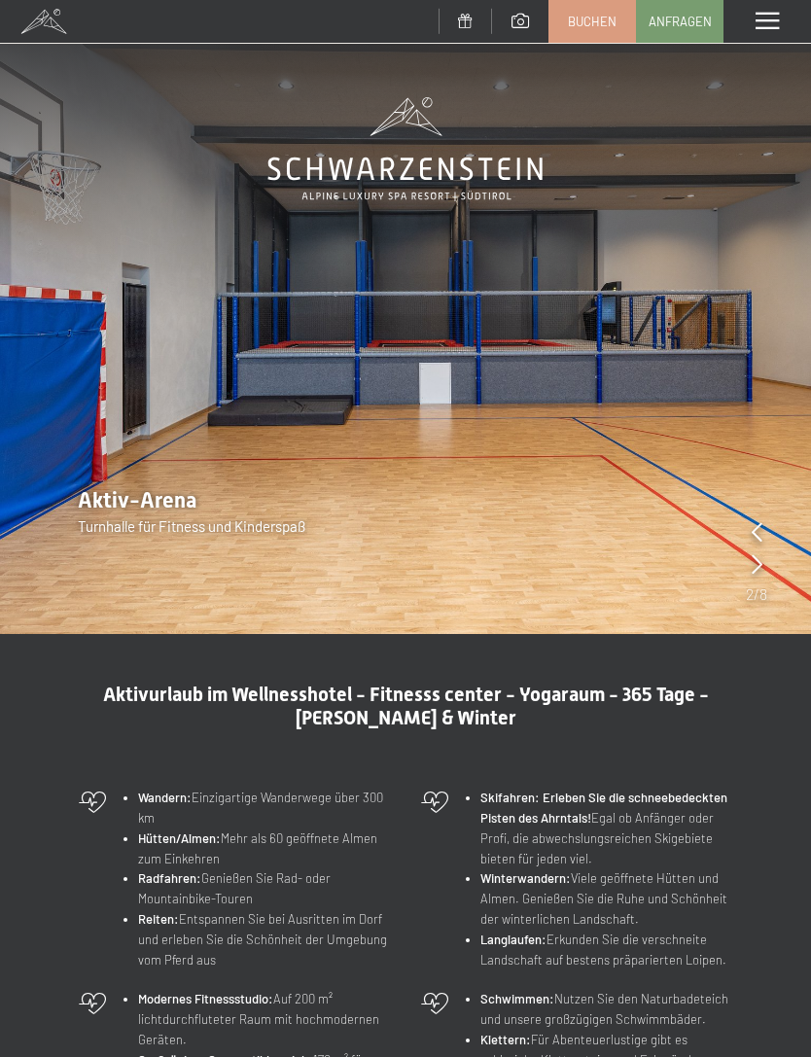
click at [759, 529] on icon at bounding box center [756, 531] width 11 height 19
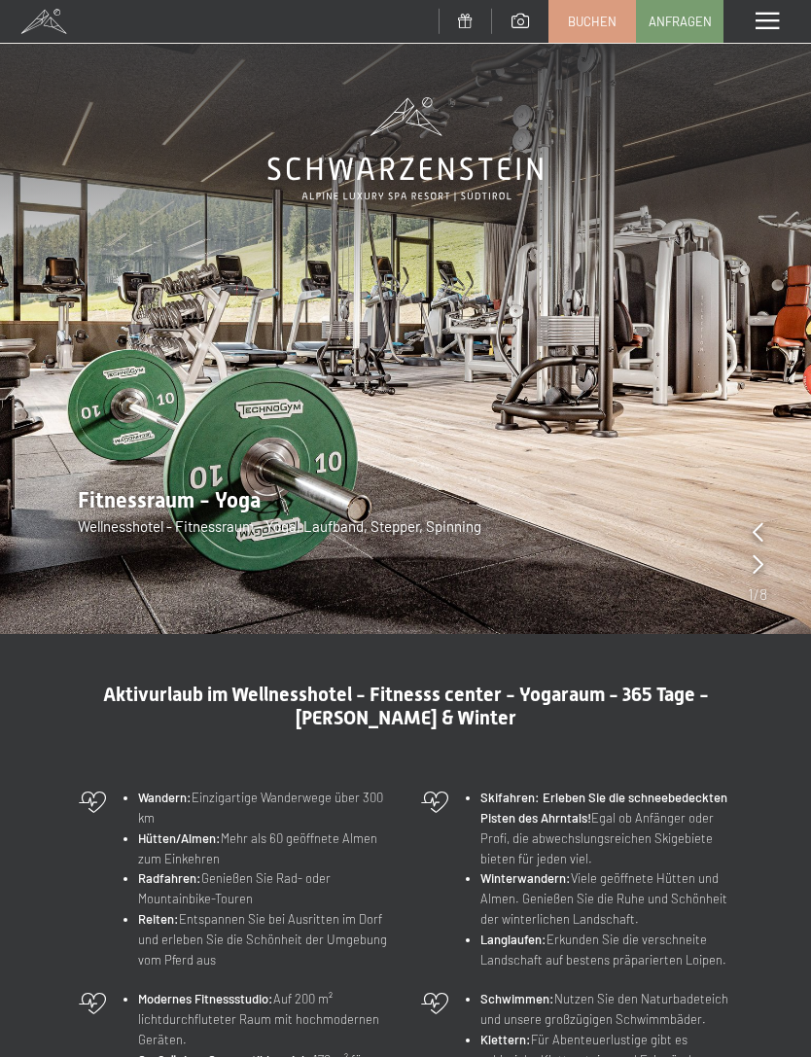
click at [769, 561] on img at bounding box center [405, 317] width 811 height 634
click at [760, 557] on icon at bounding box center [757, 563] width 11 height 19
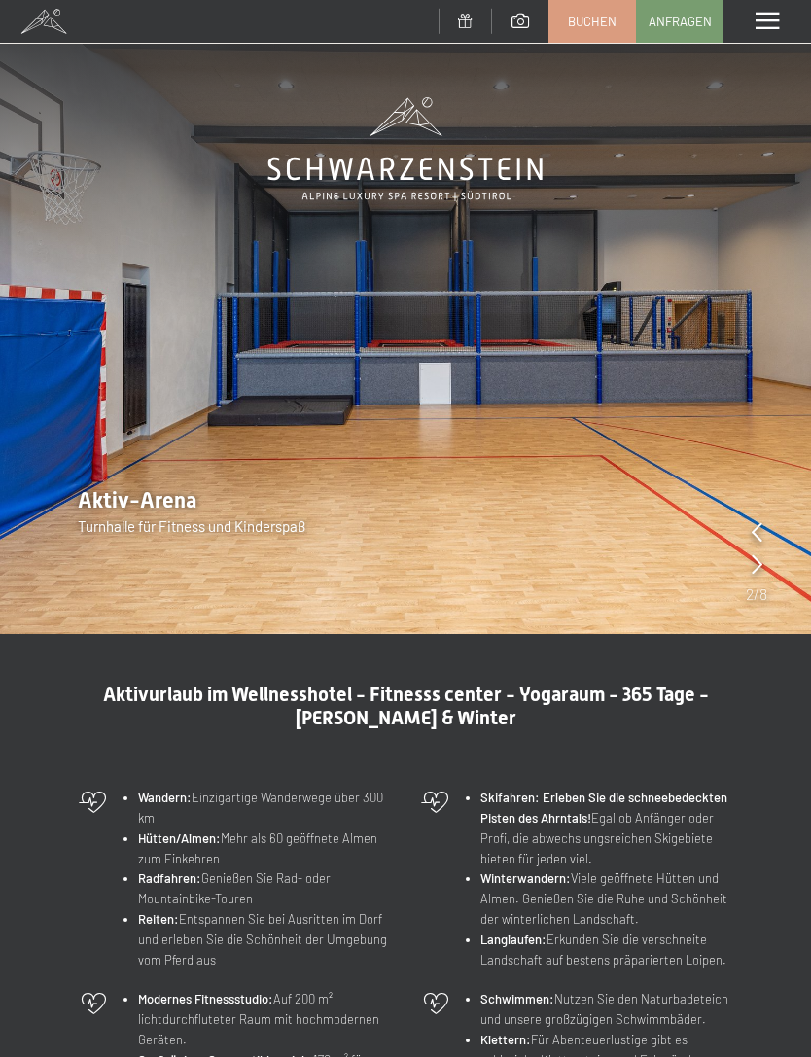
click at [752, 562] on icon at bounding box center [756, 563] width 11 height 19
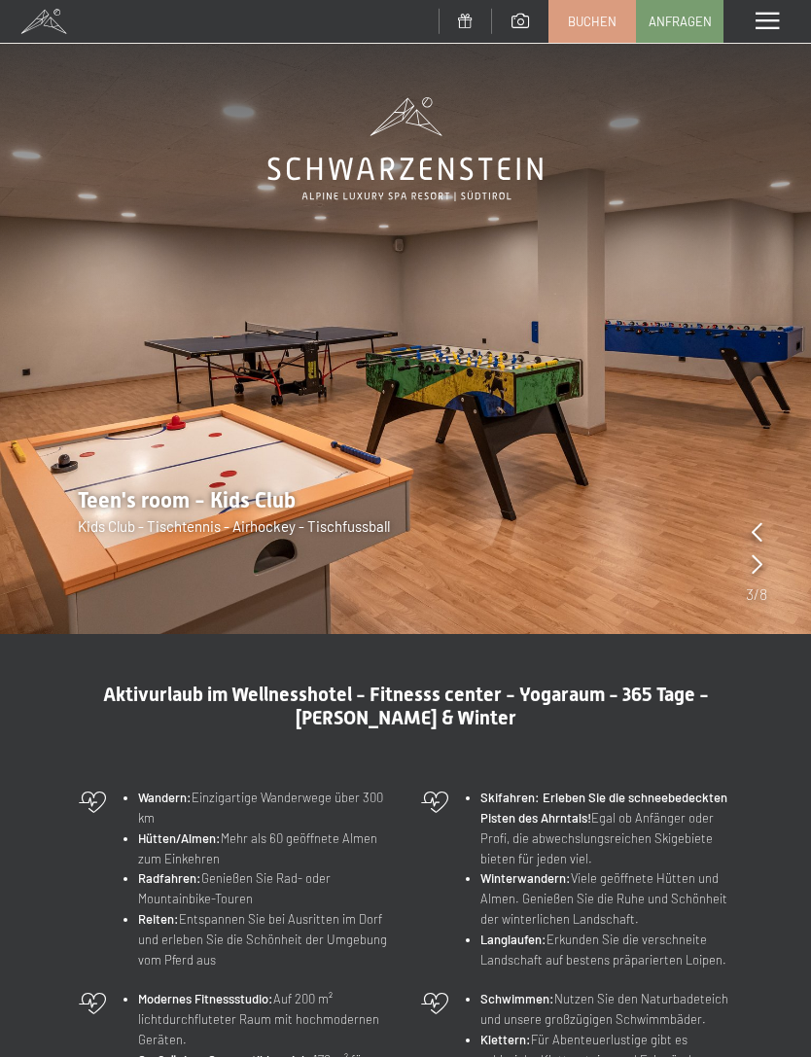
click at [754, 566] on icon at bounding box center [756, 563] width 11 height 19
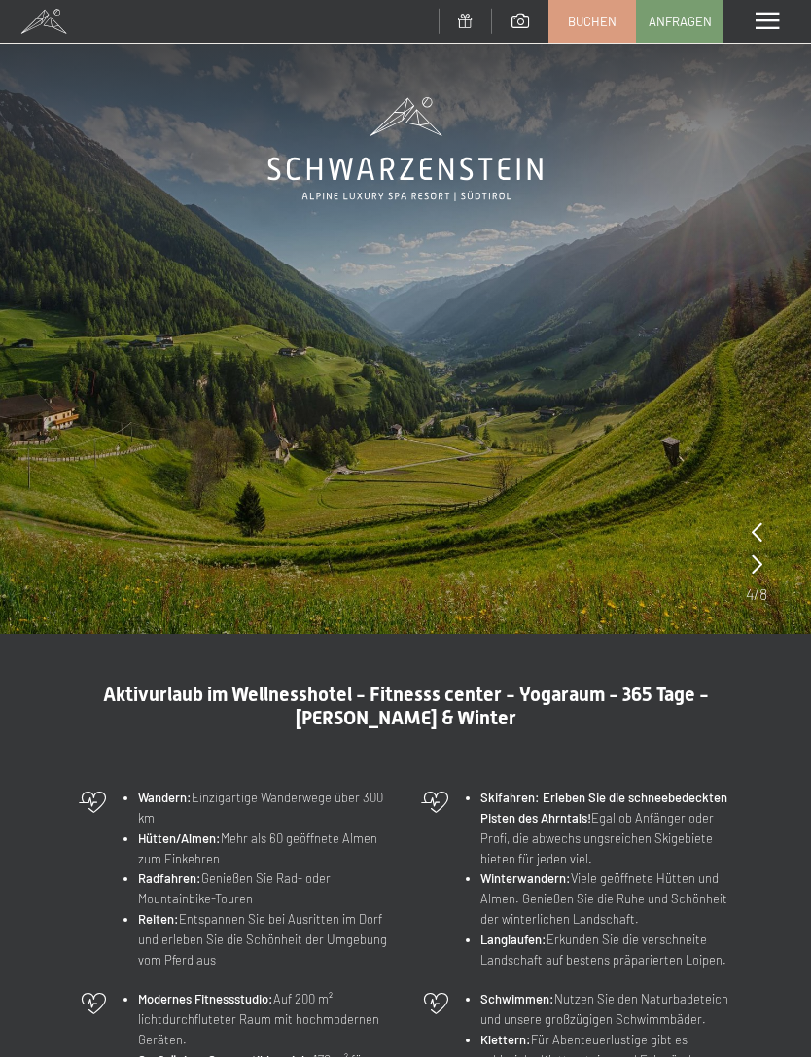
click at [743, 563] on img at bounding box center [405, 317] width 811 height 634
click at [744, 569] on img at bounding box center [405, 317] width 811 height 634
click at [743, 567] on img at bounding box center [405, 317] width 811 height 634
